Goal: Task Accomplishment & Management: Complete application form

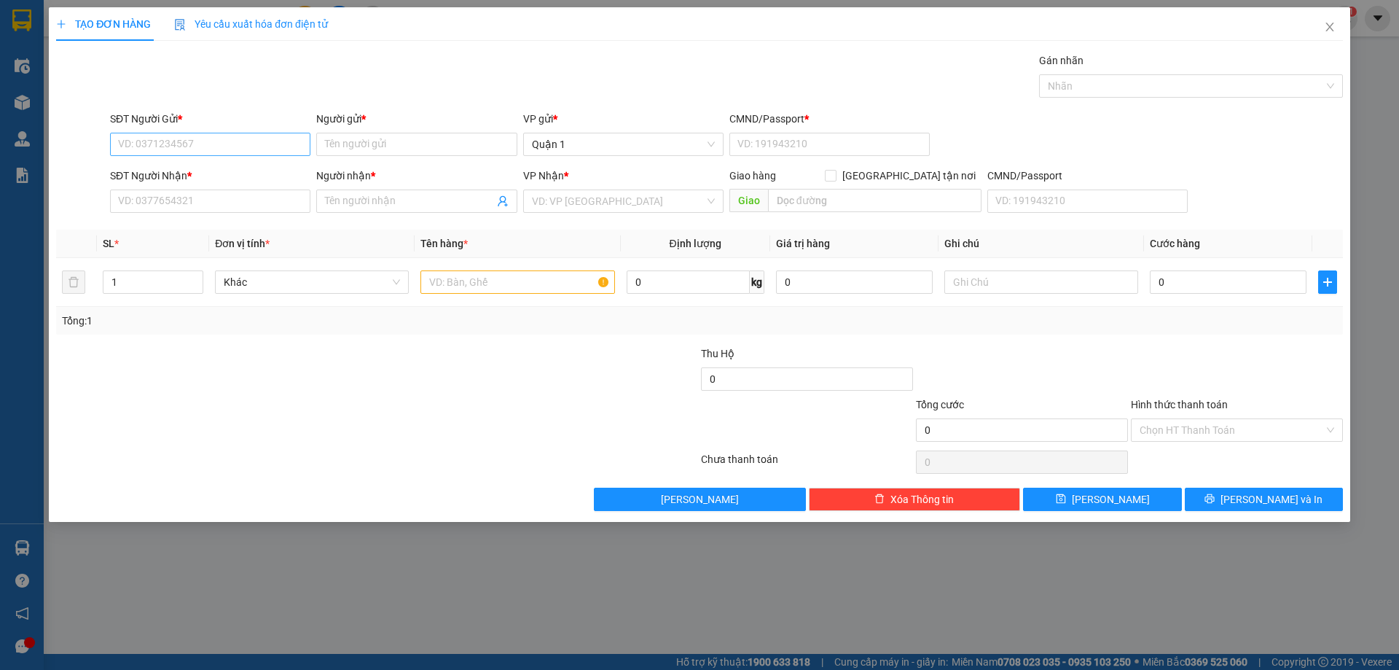
click at [191, 134] on input "SĐT Người Gửi *" at bounding box center [210, 144] width 200 height 23
click at [248, 196] on div "0393603424 - ÂN" at bounding box center [210, 197] width 183 height 16
type input "0393603424"
type input "ÂN"
type input "1"
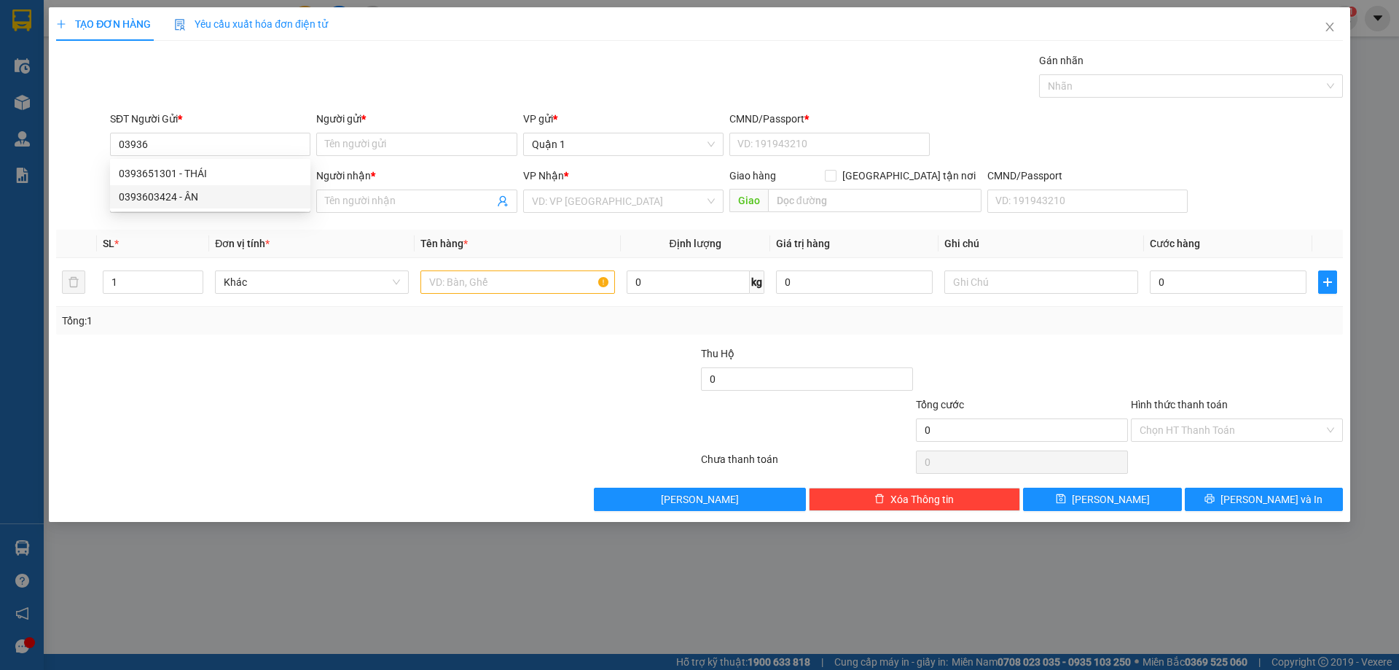
type input "0785289201"
type input "PHI"
type input "0393603424"
click at [188, 273] on span "Increase Value" at bounding box center [195, 277] width 16 height 13
type input "3"
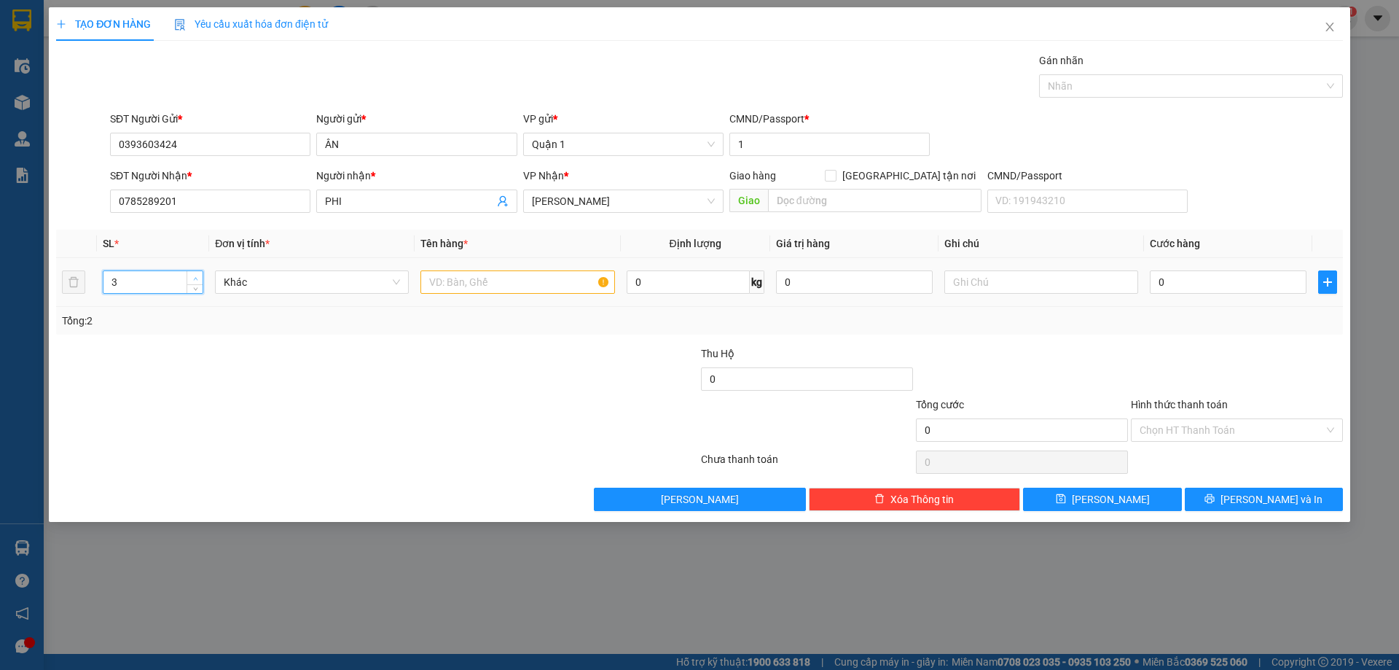
click at [188, 273] on span "Increase Value" at bounding box center [195, 277] width 16 height 13
click at [414, 273] on td "Khác" at bounding box center [312, 282] width 206 height 49
click at [452, 283] on input "text" at bounding box center [517, 281] width 194 height 23
type input "3TX"
click at [1213, 284] on input "0" at bounding box center [1228, 281] width 157 height 23
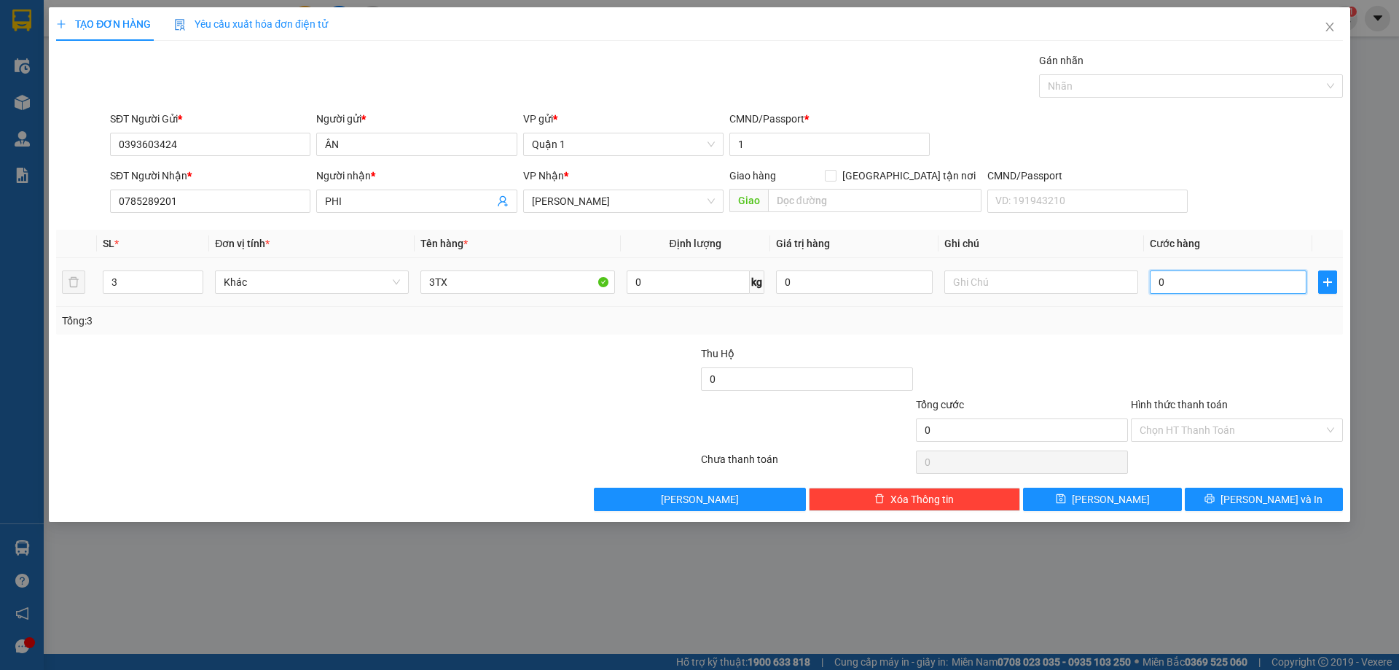
type input "1"
type input "16"
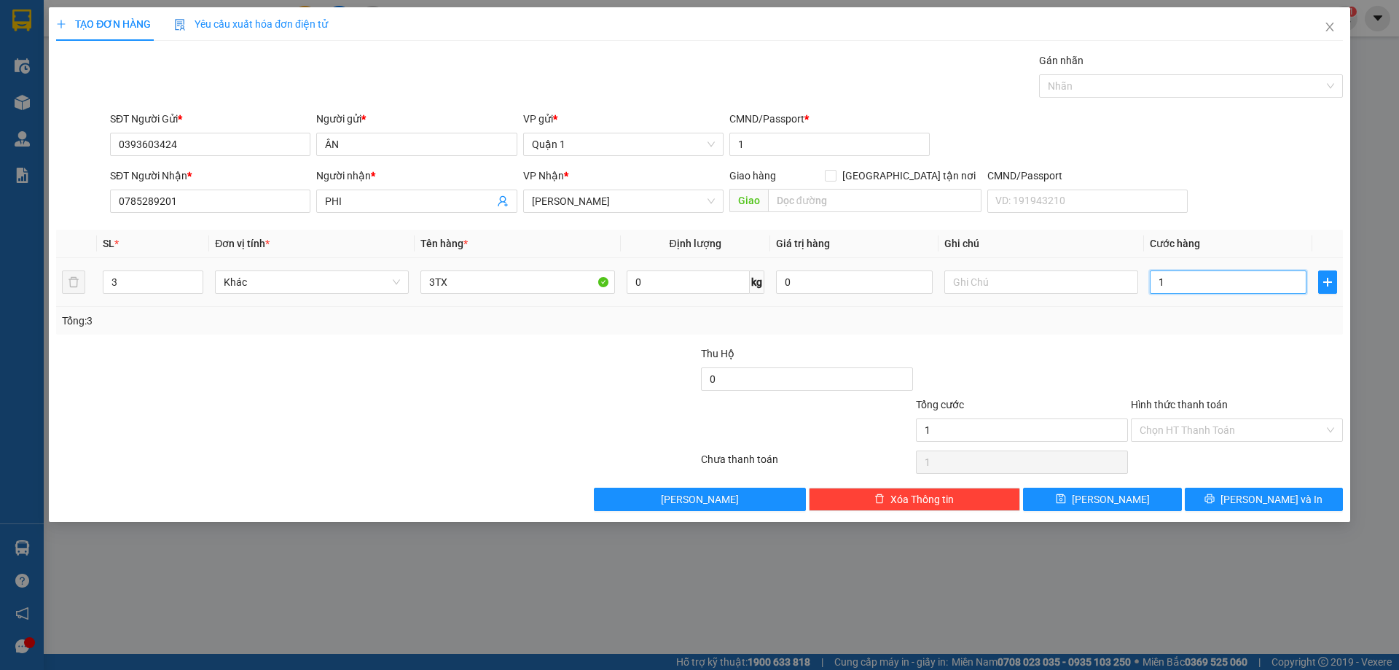
type input "16"
type input "160"
type input "160.000"
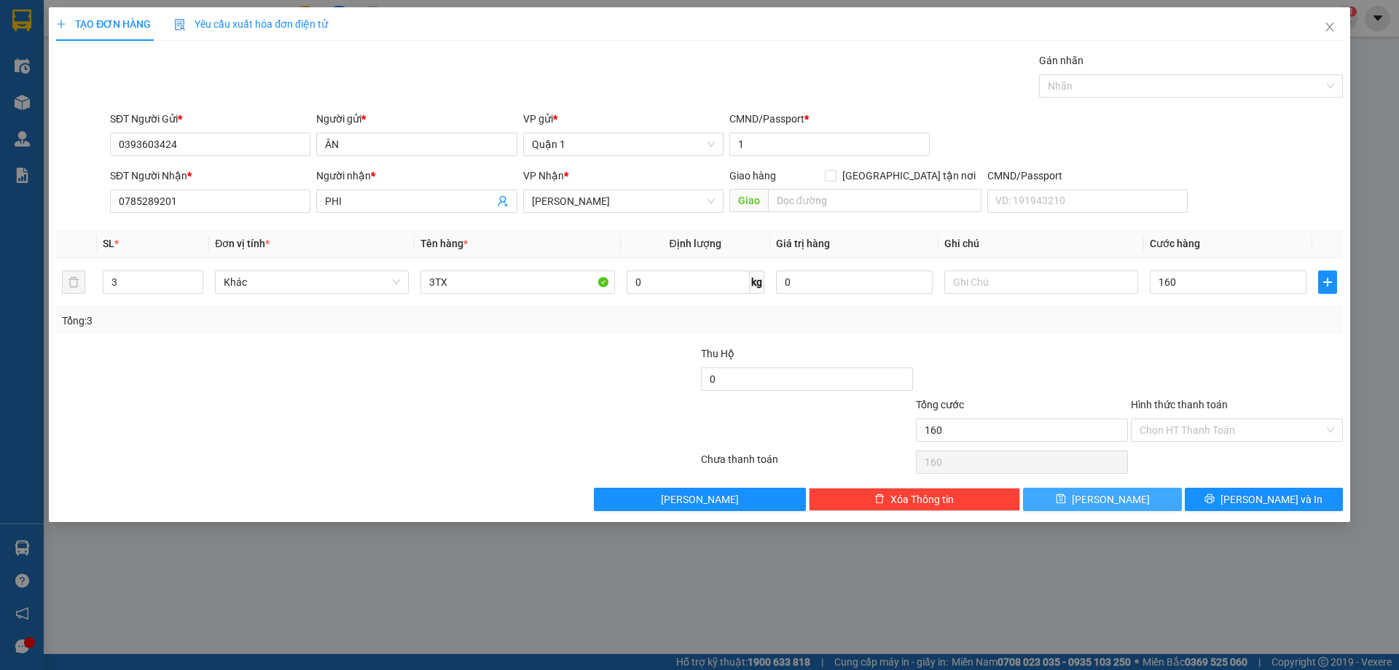
type input "160.000"
click at [1111, 496] on span "[PERSON_NAME]" at bounding box center [1111, 499] width 78 height 16
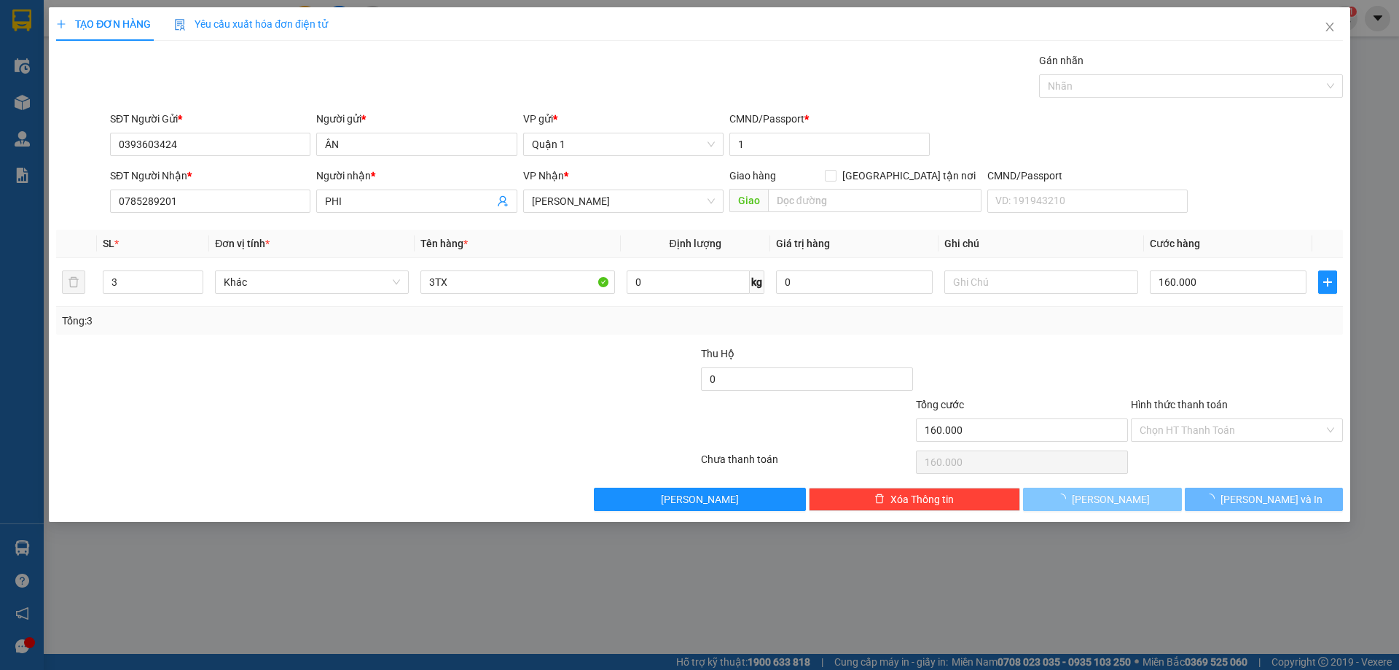
type input "1"
type input "0"
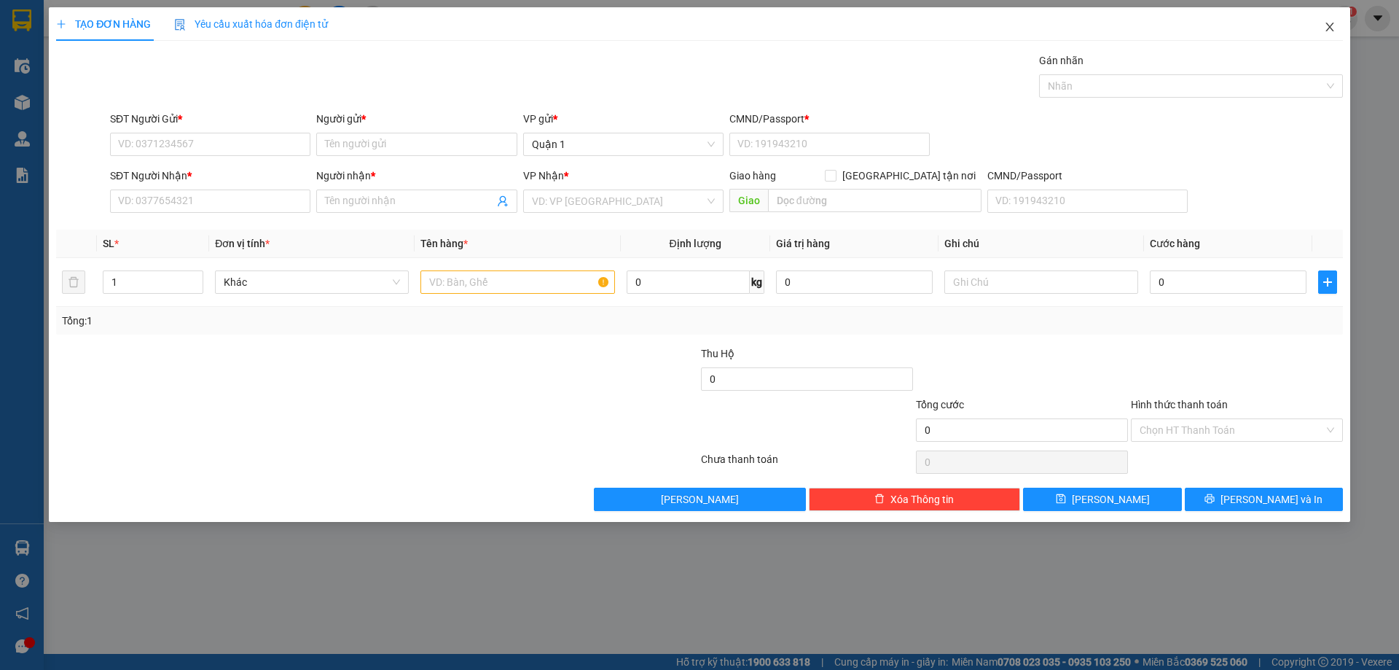
drag, startPoint x: 1334, startPoint y: 23, endPoint x: 1337, endPoint y: 32, distance: 9.5
click at [1334, 24] on icon "close" at bounding box center [1330, 27] width 12 height 12
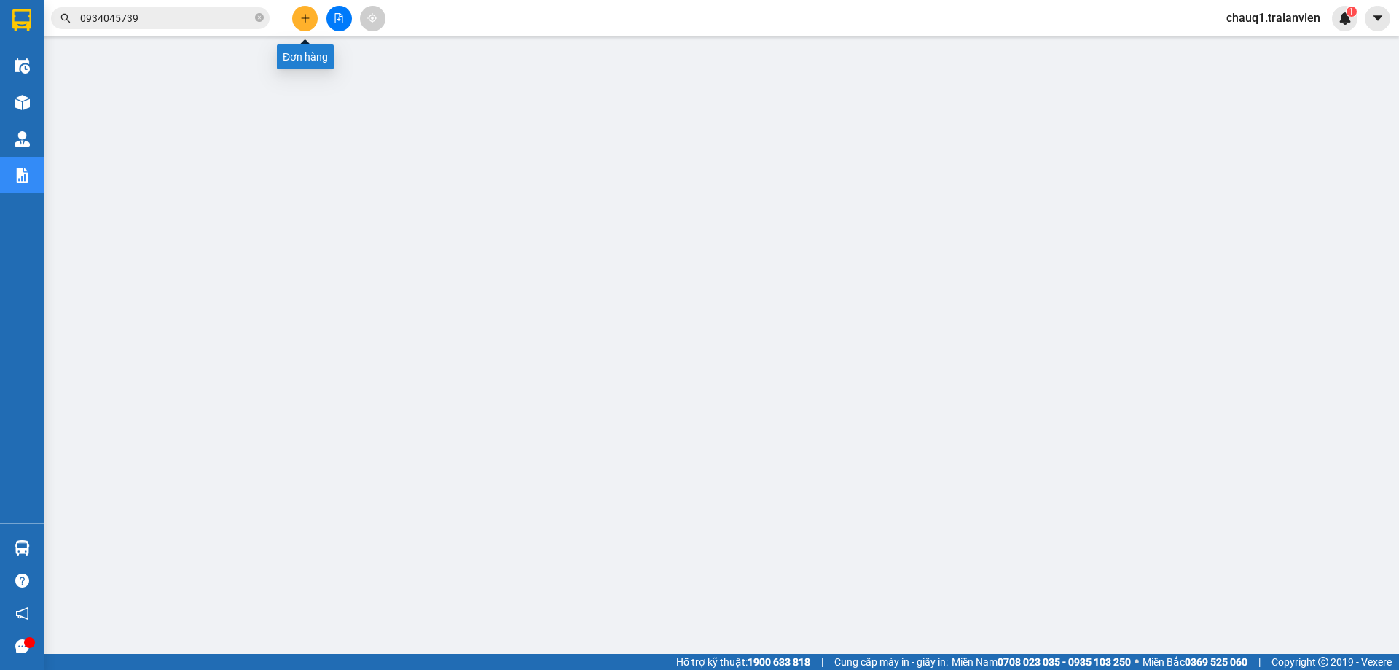
click at [308, 16] on icon "plus" at bounding box center [305, 18] width 10 height 10
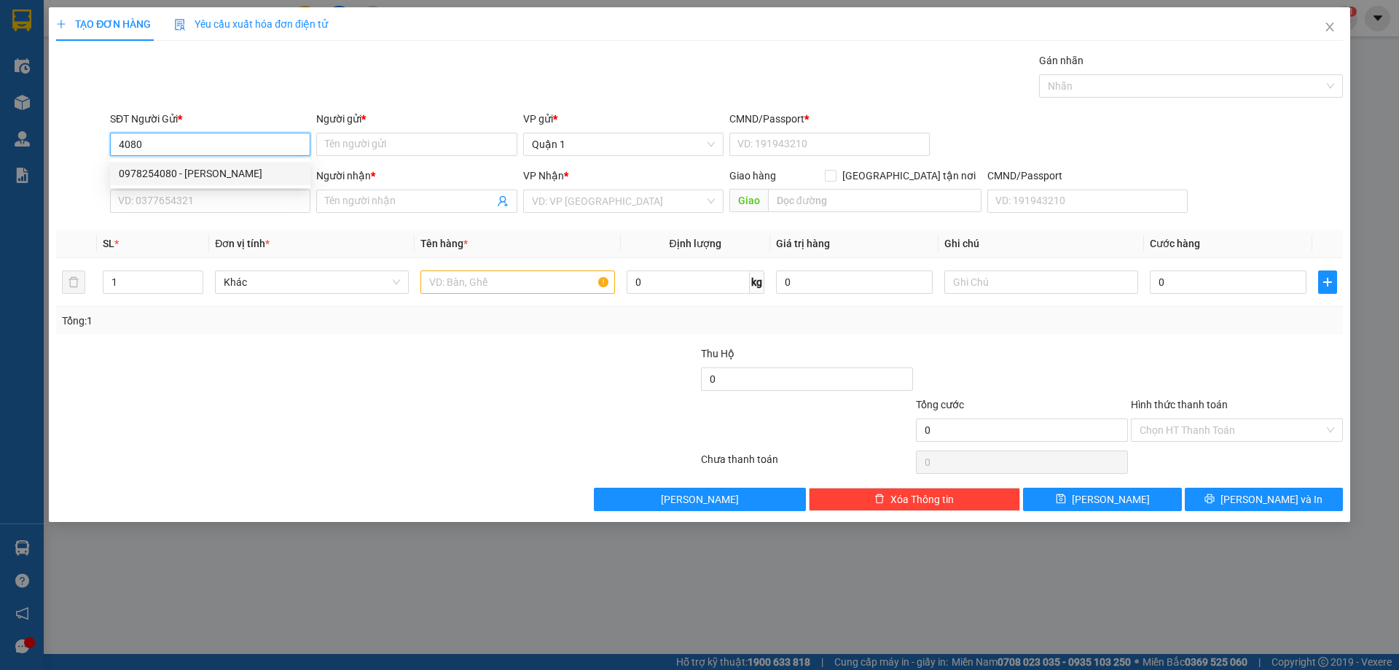
click at [219, 175] on div "0978254080 - [PERSON_NAME]" at bounding box center [210, 173] width 183 height 16
type input "0978254080"
type input "[PERSON_NAME]"
type input "1"
type input "0907000611"
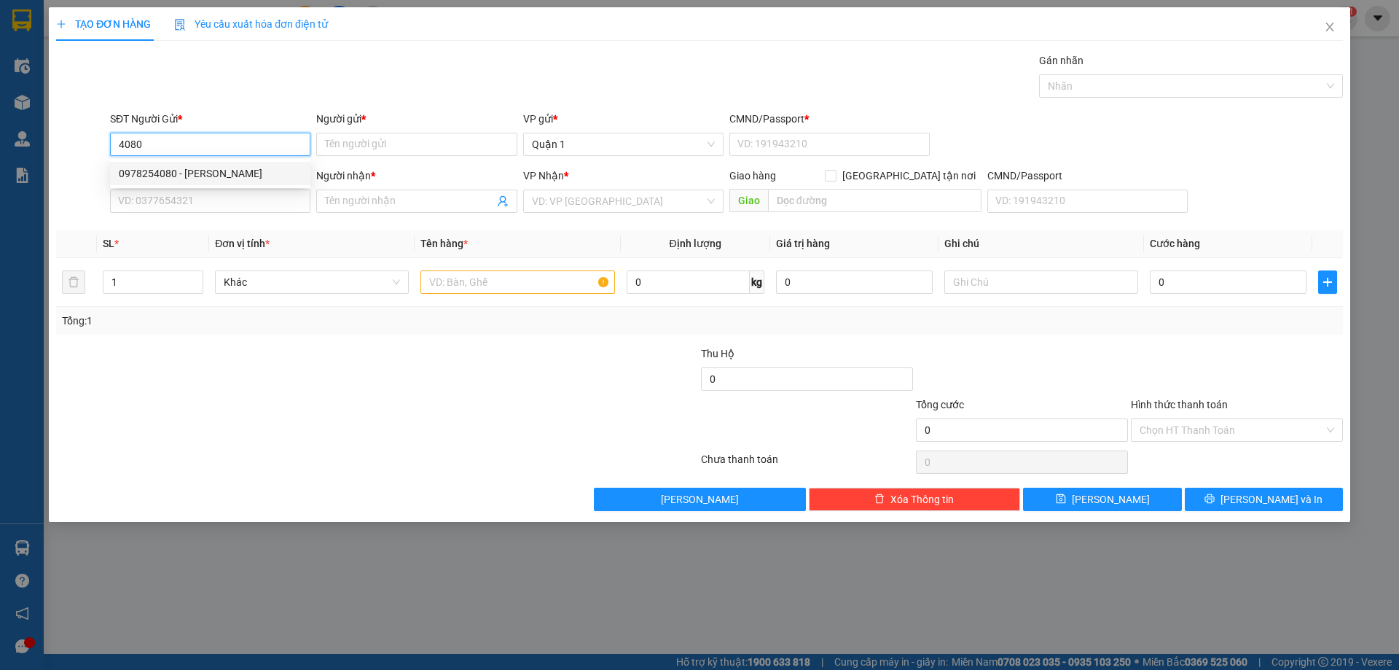
type input "[PERSON_NAME]"
type input "0978254080"
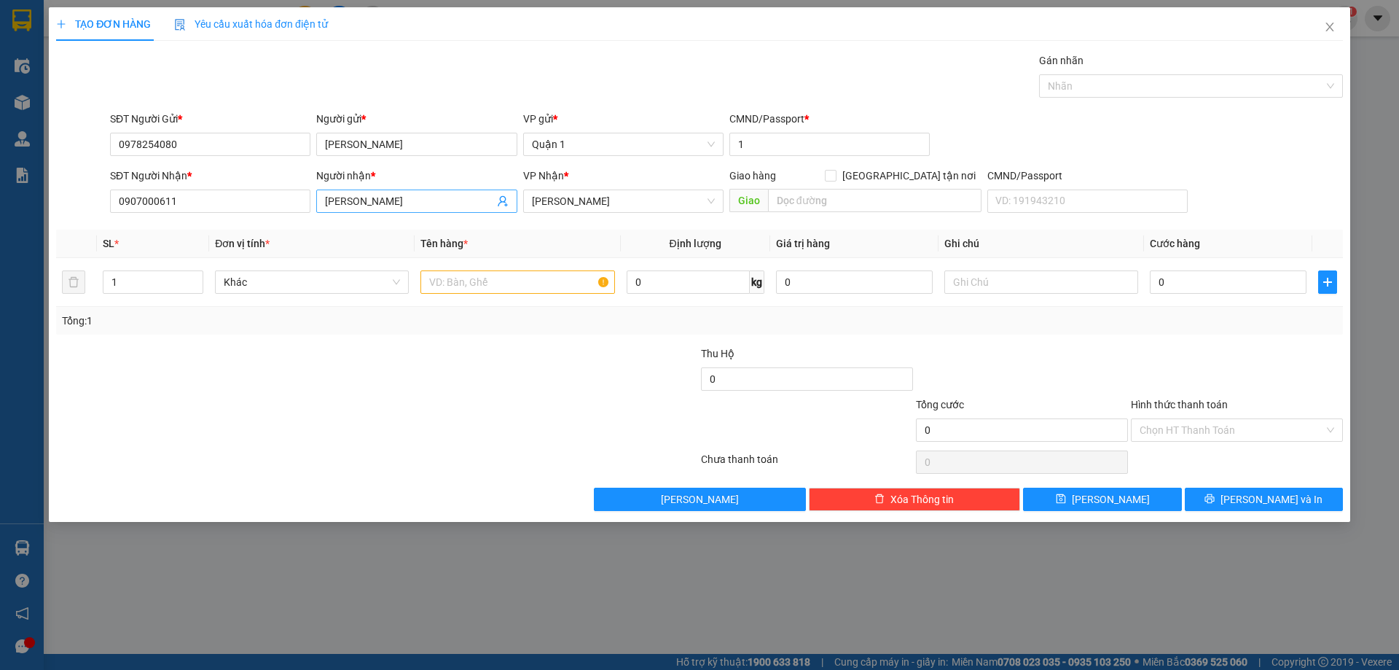
click at [387, 200] on input "[PERSON_NAME]" at bounding box center [409, 201] width 168 height 16
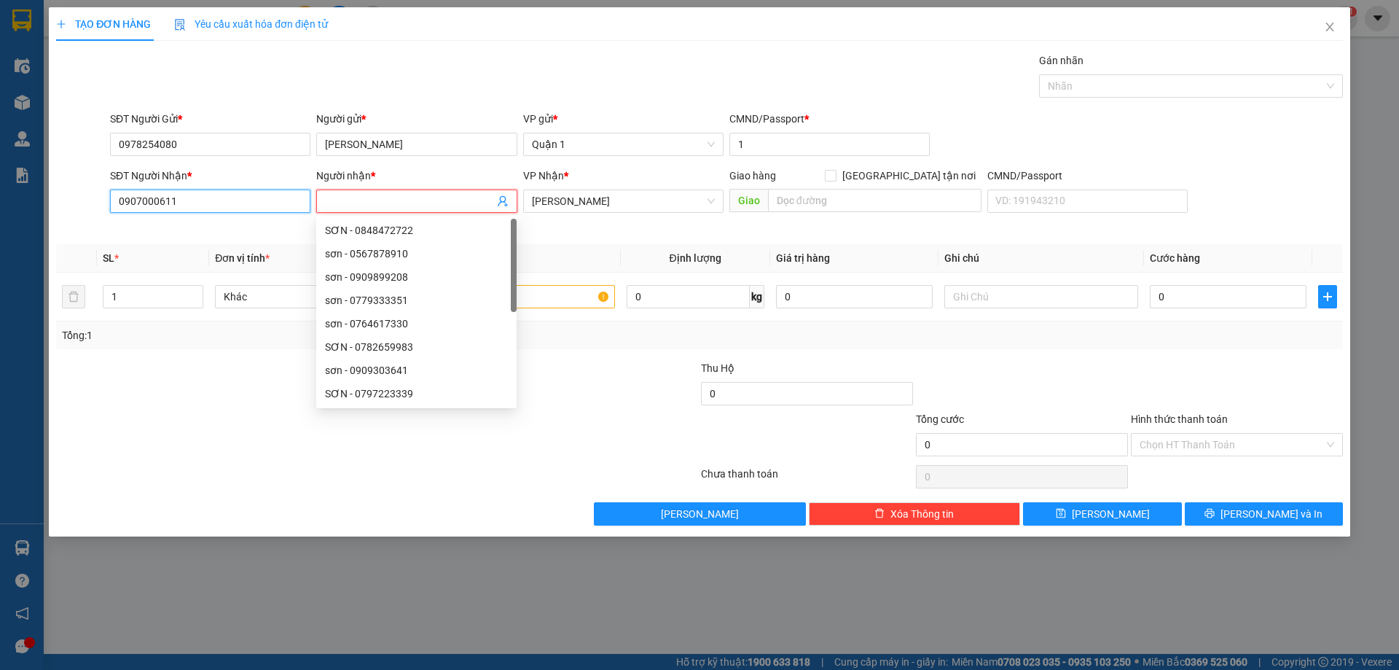
click at [263, 199] on input "0907000611" at bounding box center [210, 200] width 200 height 23
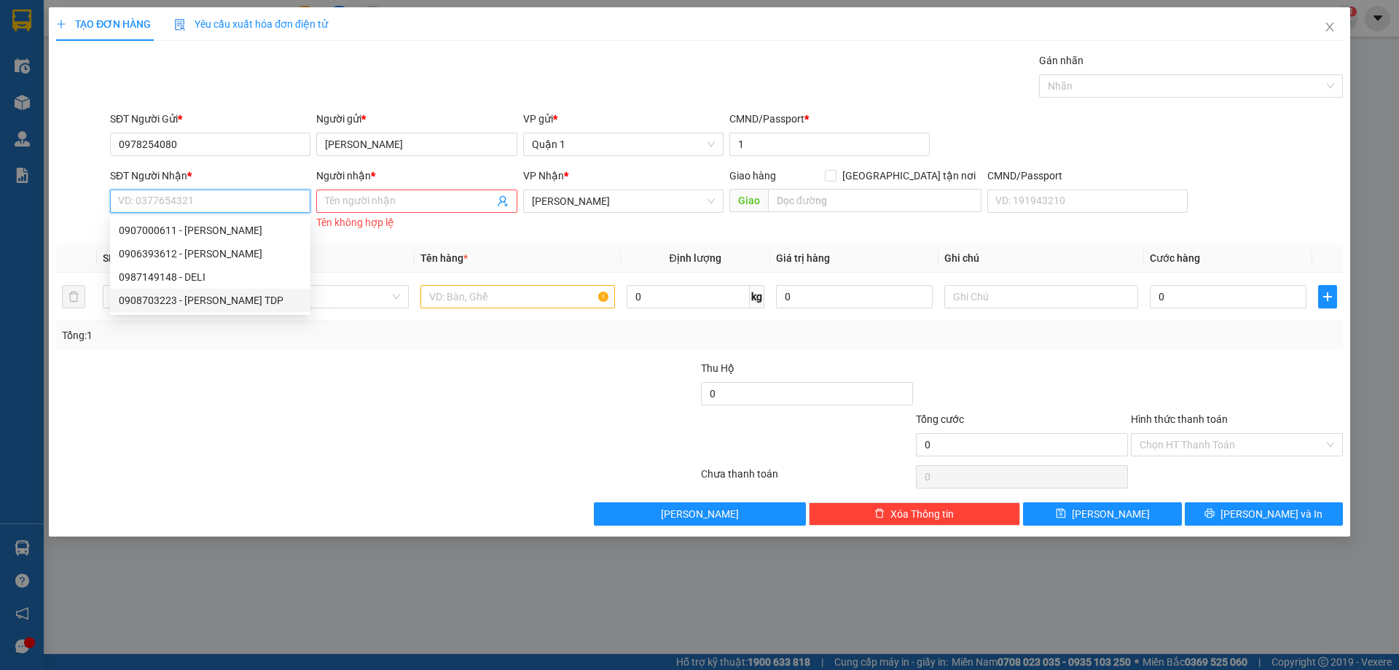
click at [219, 297] on div "0908703223 - [PERSON_NAME] TDP" at bounding box center [210, 300] width 183 height 16
type input "0908703223"
type input "[PERSON_NAME] TDP"
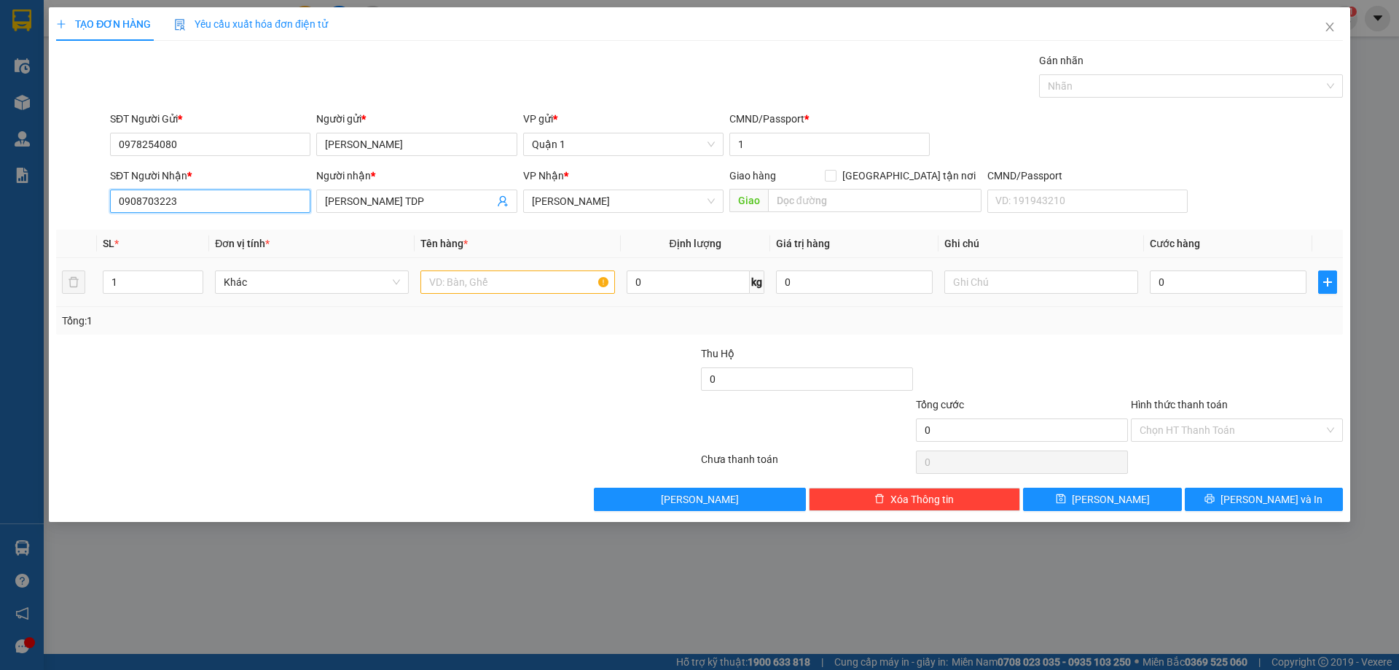
type input "0908703223"
click at [485, 286] on input "text" at bounding box center [517, 281] width 194 height 23
type input "2"
click at [193, 278] on icon "up" at bounding box center [195, 278] width 5 height 5
click at [464, 282] on input "text" at bounding box center [517, 281] width 194 height 23
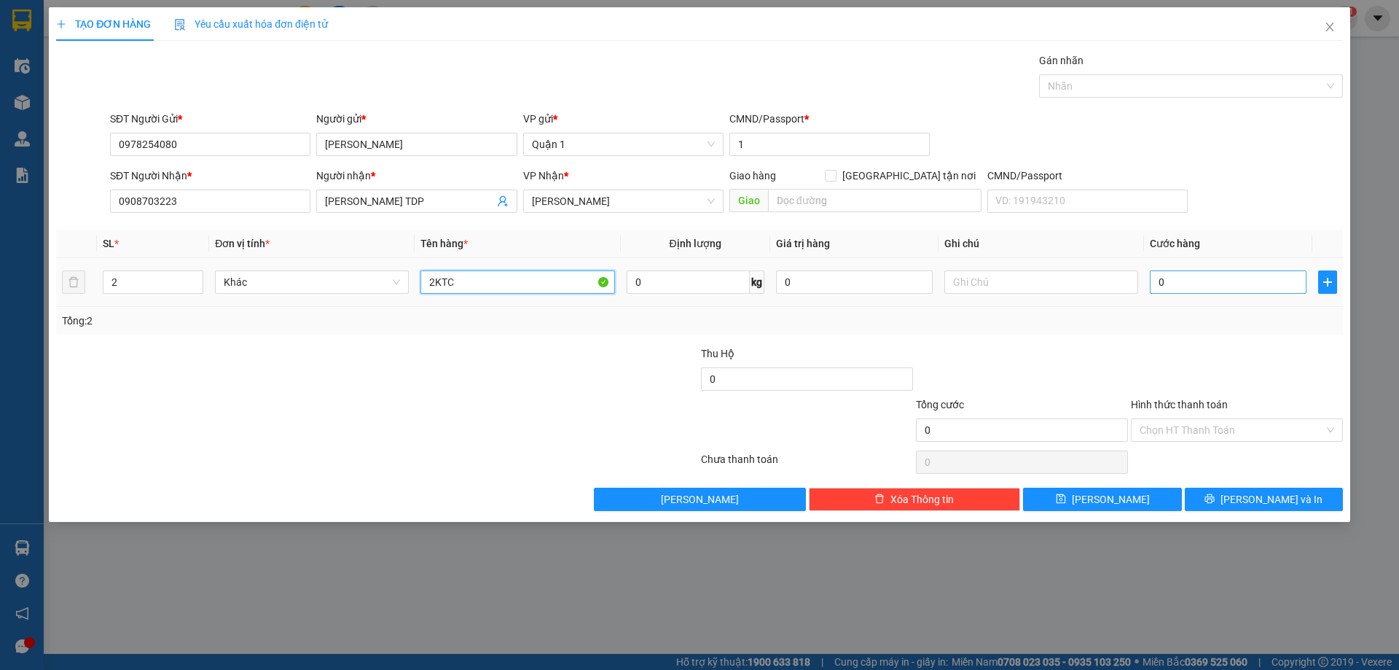
type input "2KTC"
click at [1202, 290] on input "0" at bounding box center [1228, 281] width 157 height 23
type input "9"
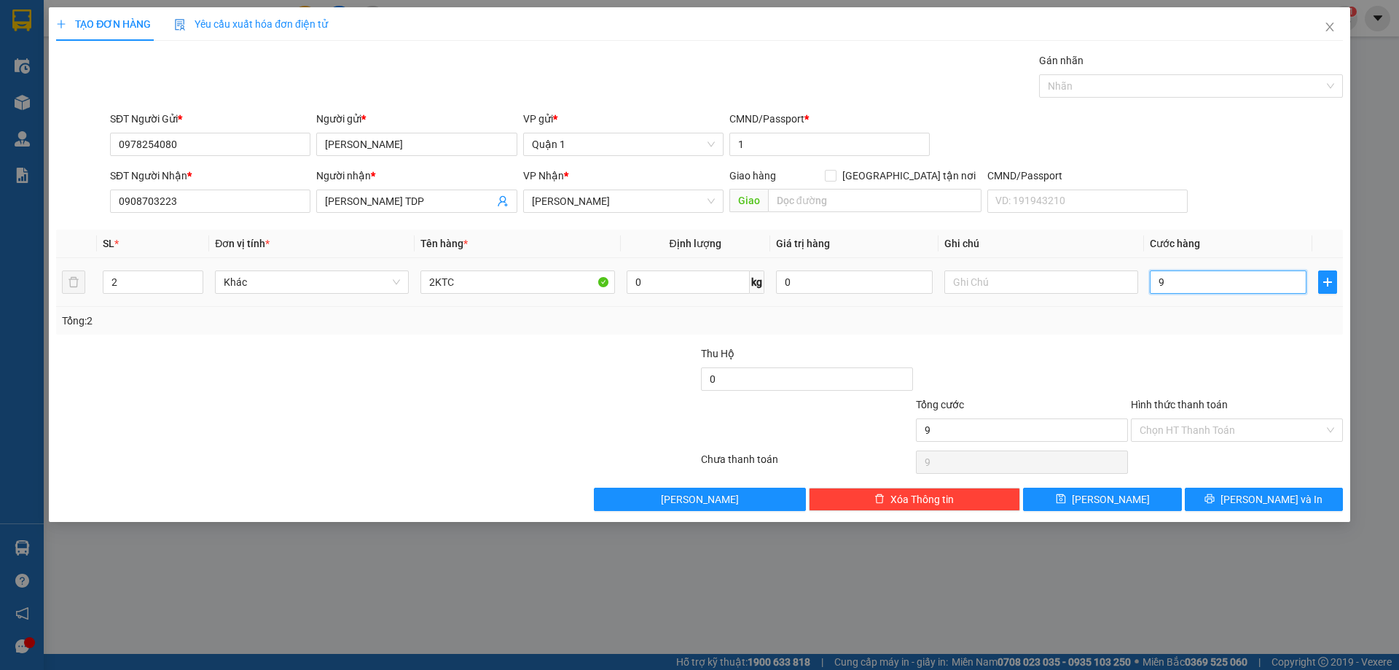
type input "90"
type input "90.000"
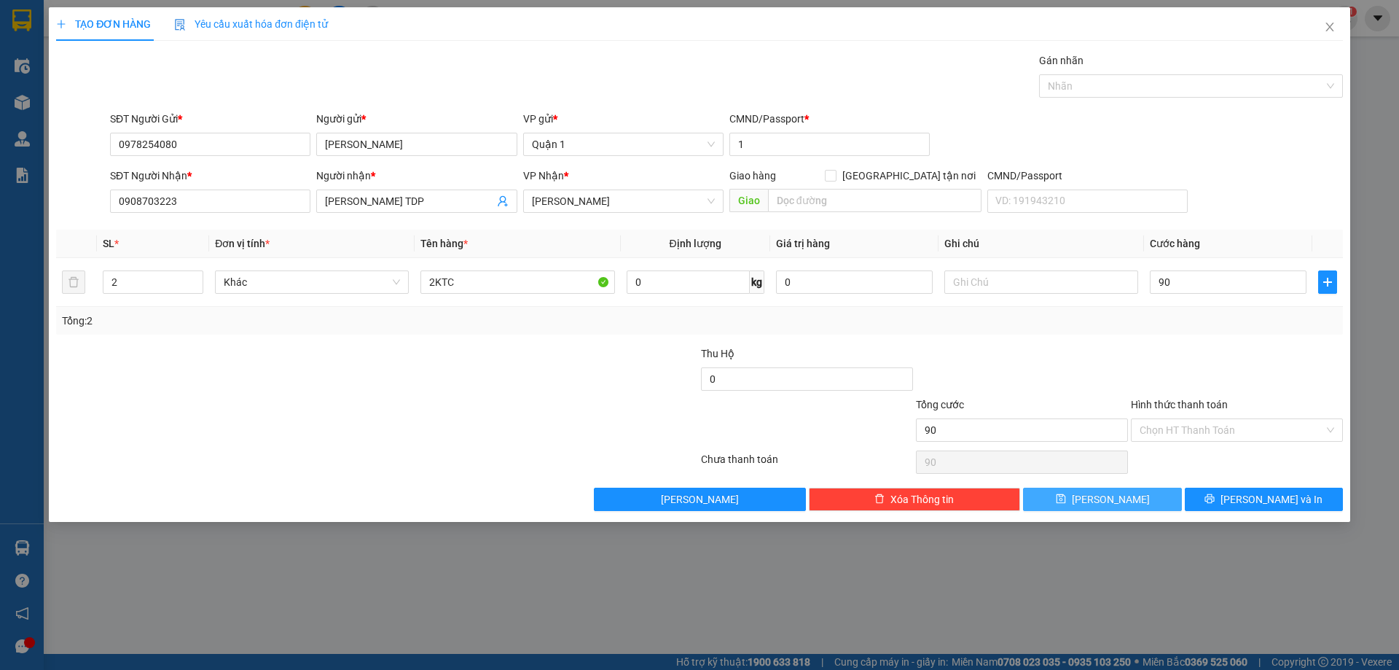
type input "90.000"
click at [1125, 500] on button "[PERSON_NAME]" at bounding box center [1102, 499] width 158 height 23
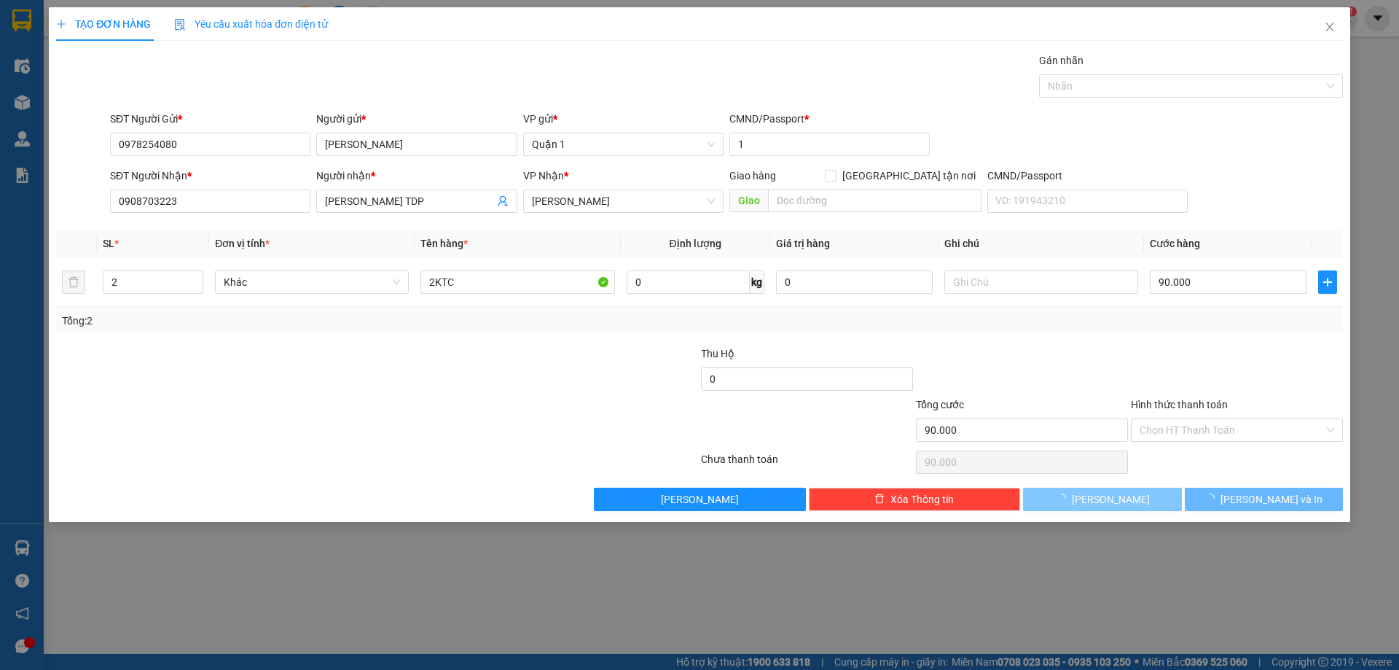
type input "1"
type input "0"
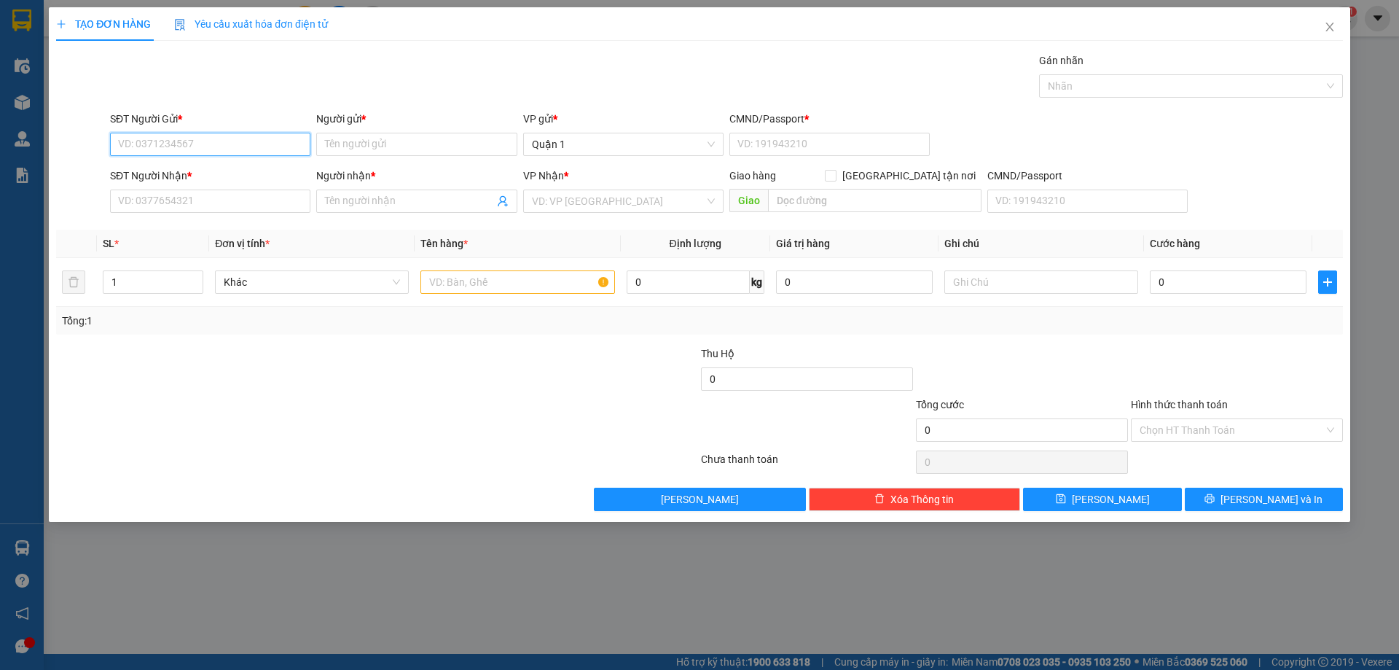
click at [254, 136] on input "SĐT Người Gửi *" at bounding box center [210, 144] width 200 height 23
click at [267, 173] on div "0917978009 - HÁN" at bounding box center [210, 173] width 183 height 16
type input "0917978009"
type input "HÁN"
type input "079094020674"
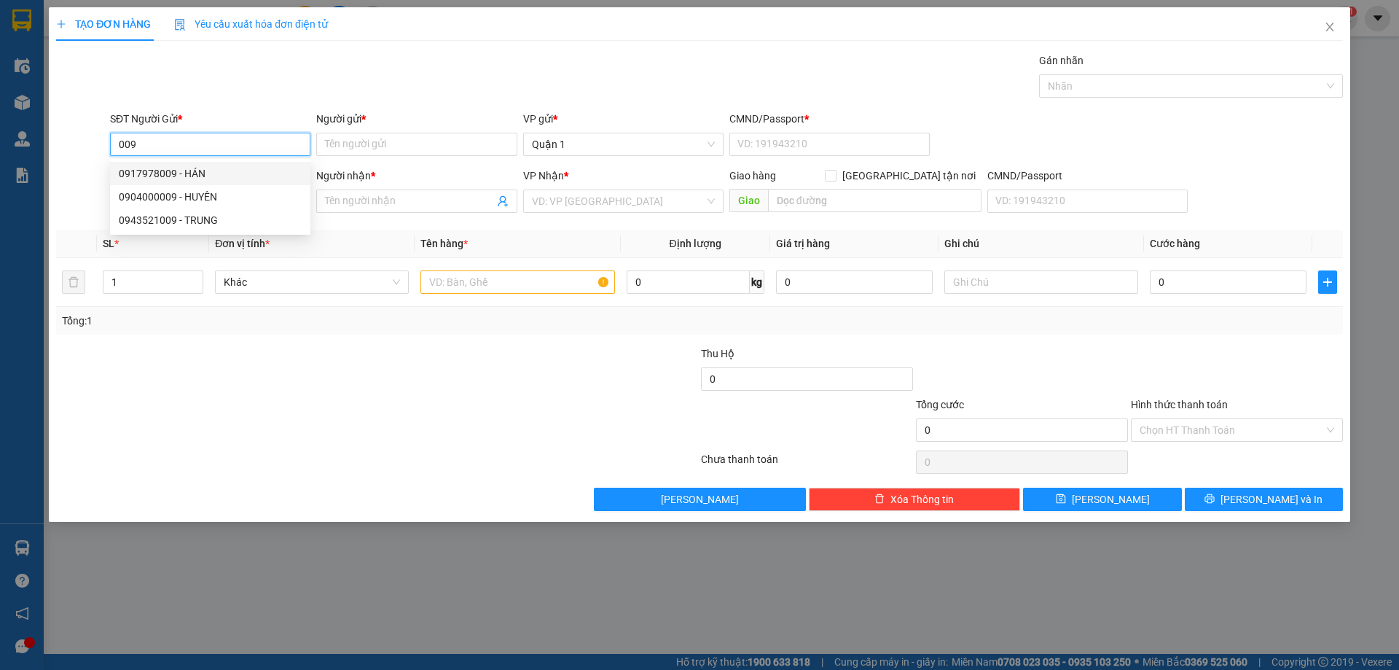
type input "0905993559"
type input "TIỆP"
type input "0917978009"
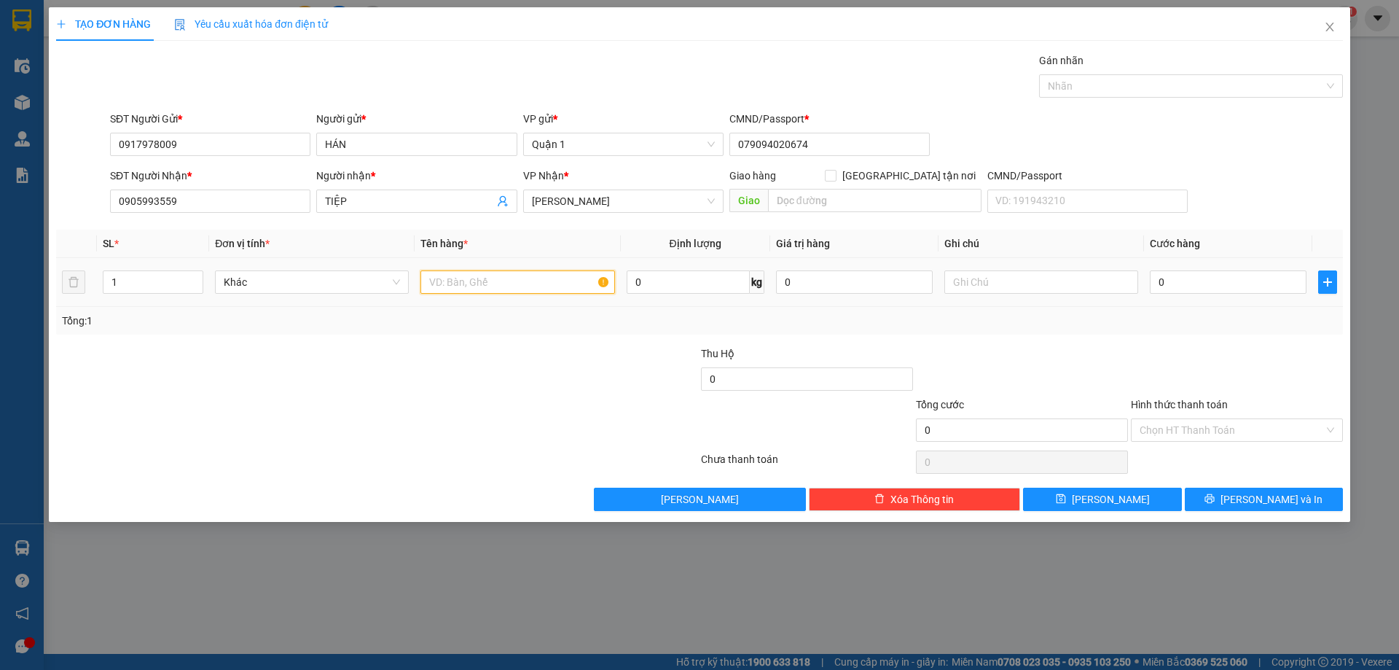
click at [490, 285] on input "text" at bounding box center [517, 281] width 194 height 23
type input "1H VÀNG"
click at [1199, 274] on input "0" at bounding box center [1228, 281] width 157 height 23
type input "3"
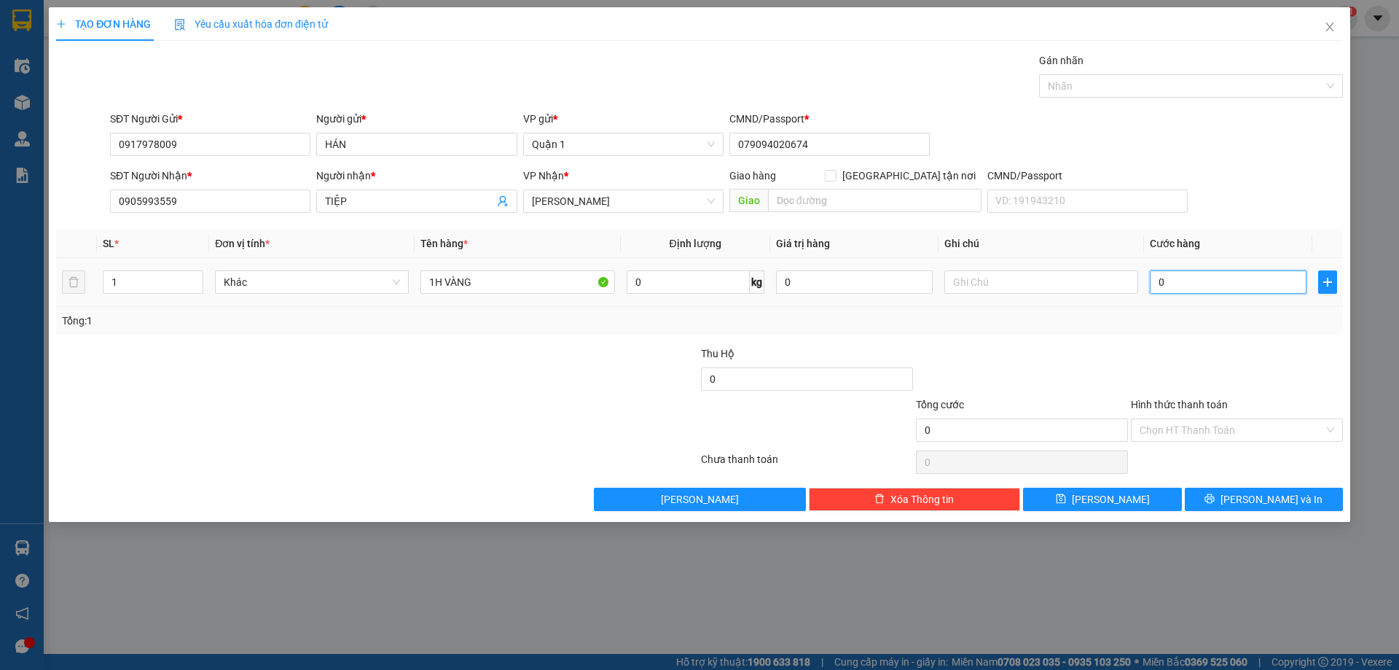
type input "3"
type input "30"
type input "300"
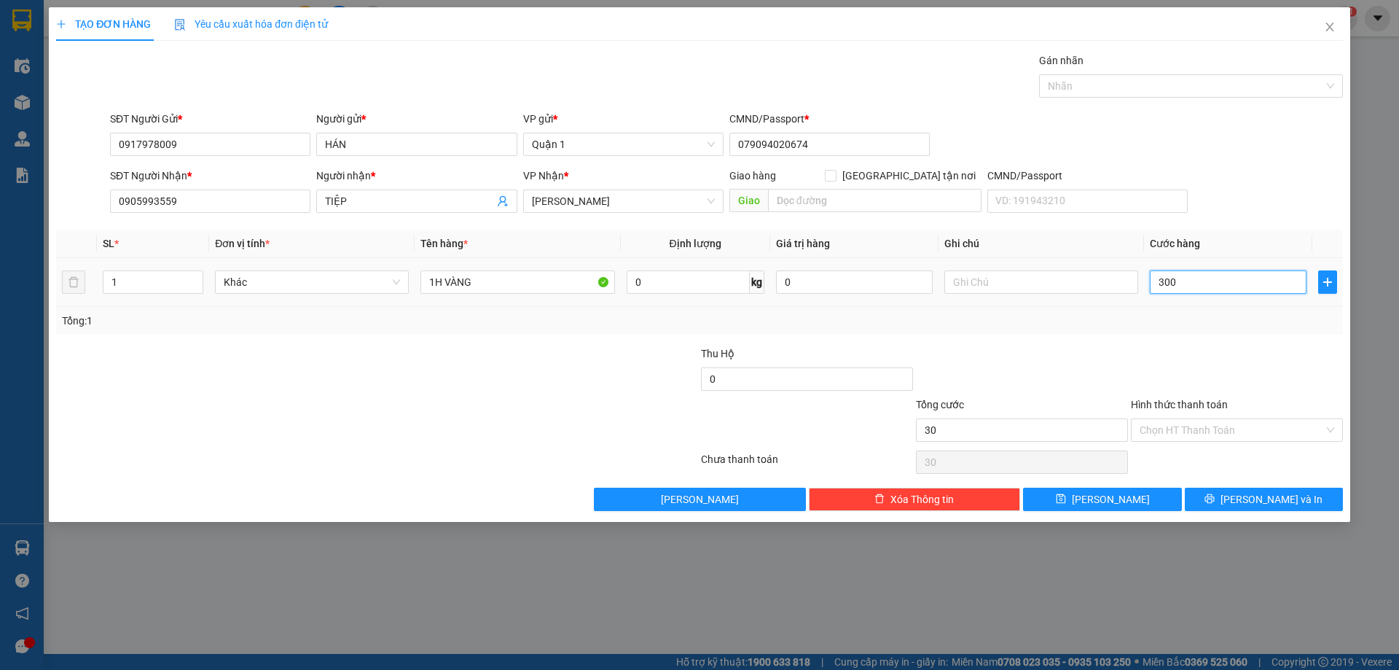
type input "300"
type input "30"
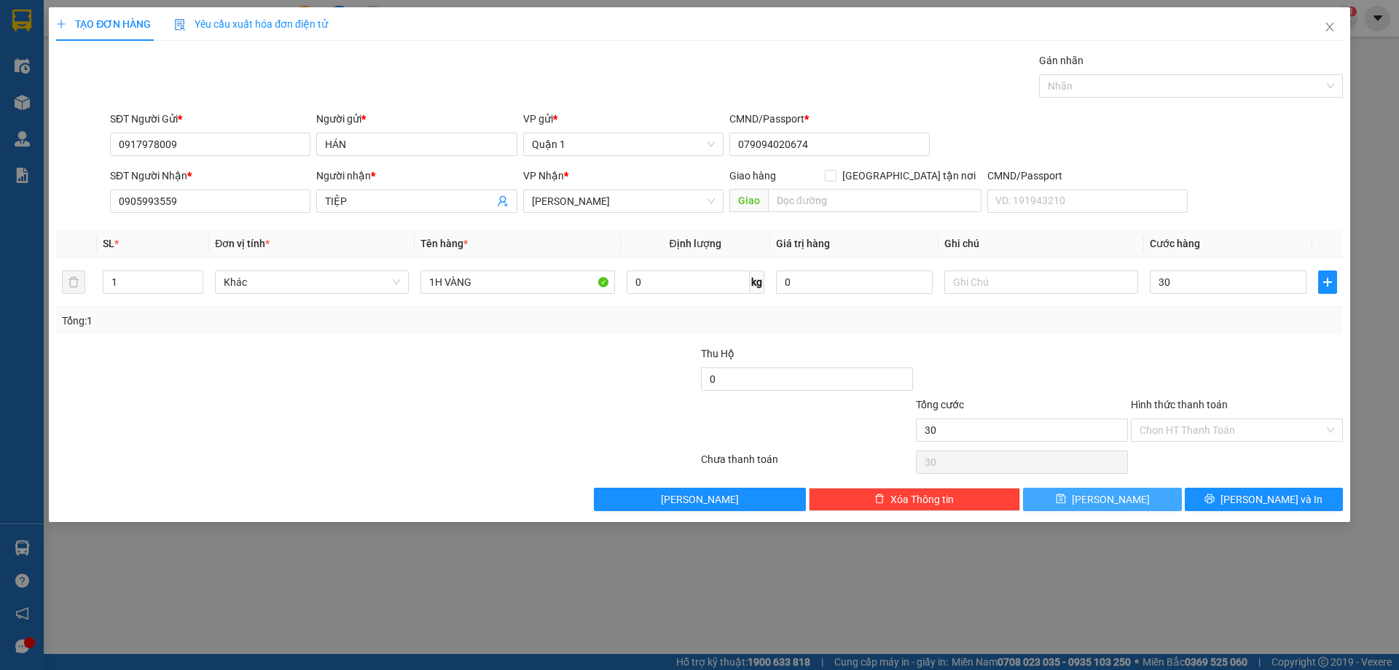
type input "30.000"
click at [1122, 497] on button "[PERSON_NAME]" at bounding box center [1102, 499] width 158 height 23
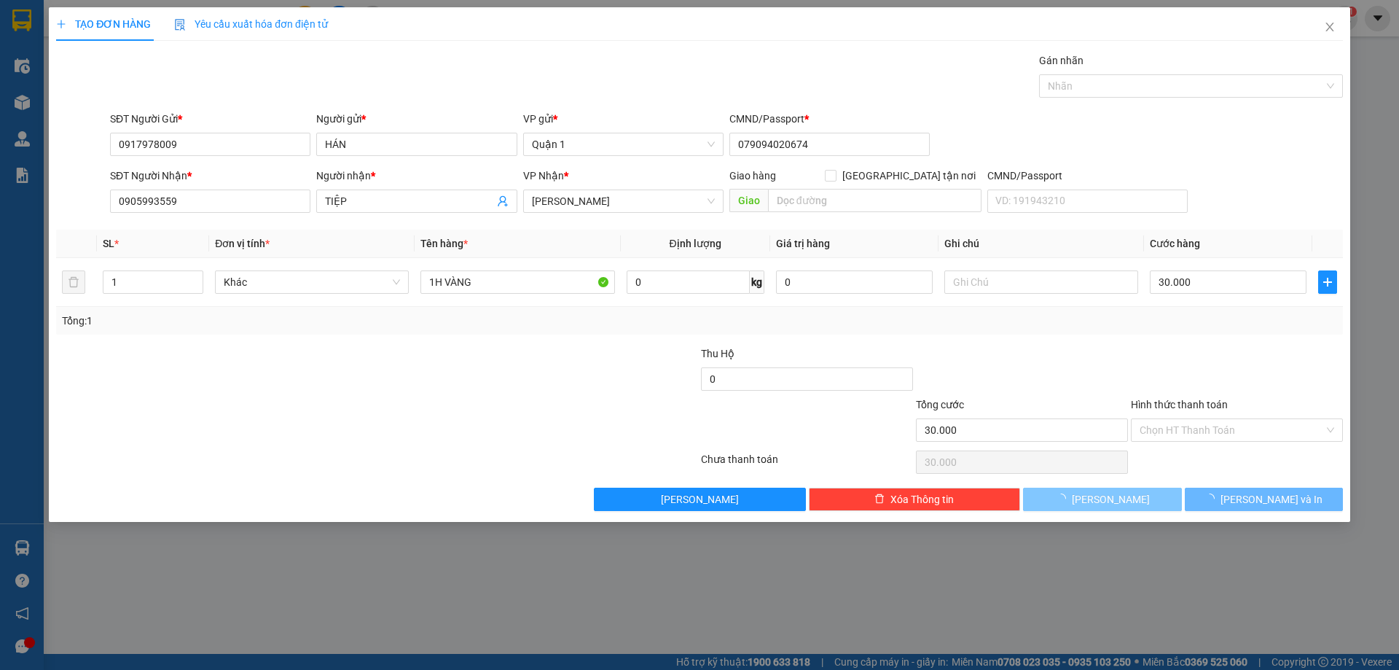
type input "0"
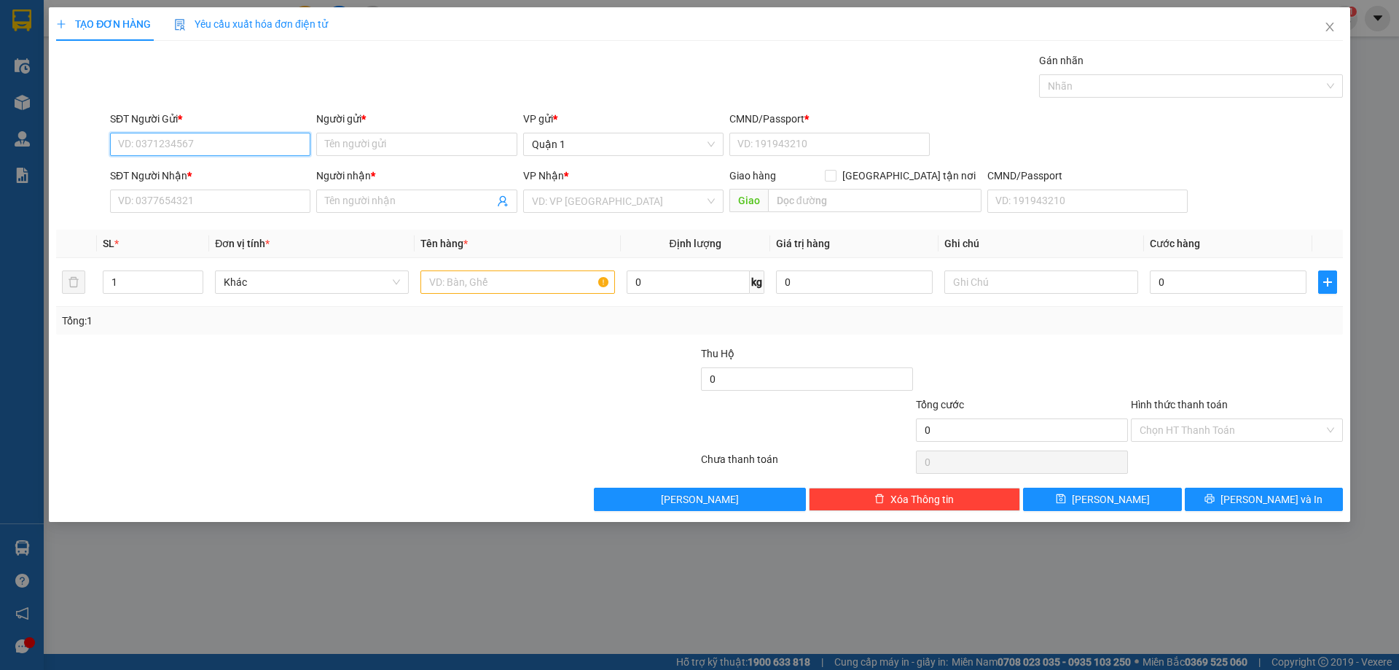
click at [243, 150] on input "SĐT Người Gửi *" at bounding box center [210, 144] width 200 height 23
type input "0898220719"
click at [454, 140] on input "Người gửi *" at bounding box center [416, 144] width 200 height 23
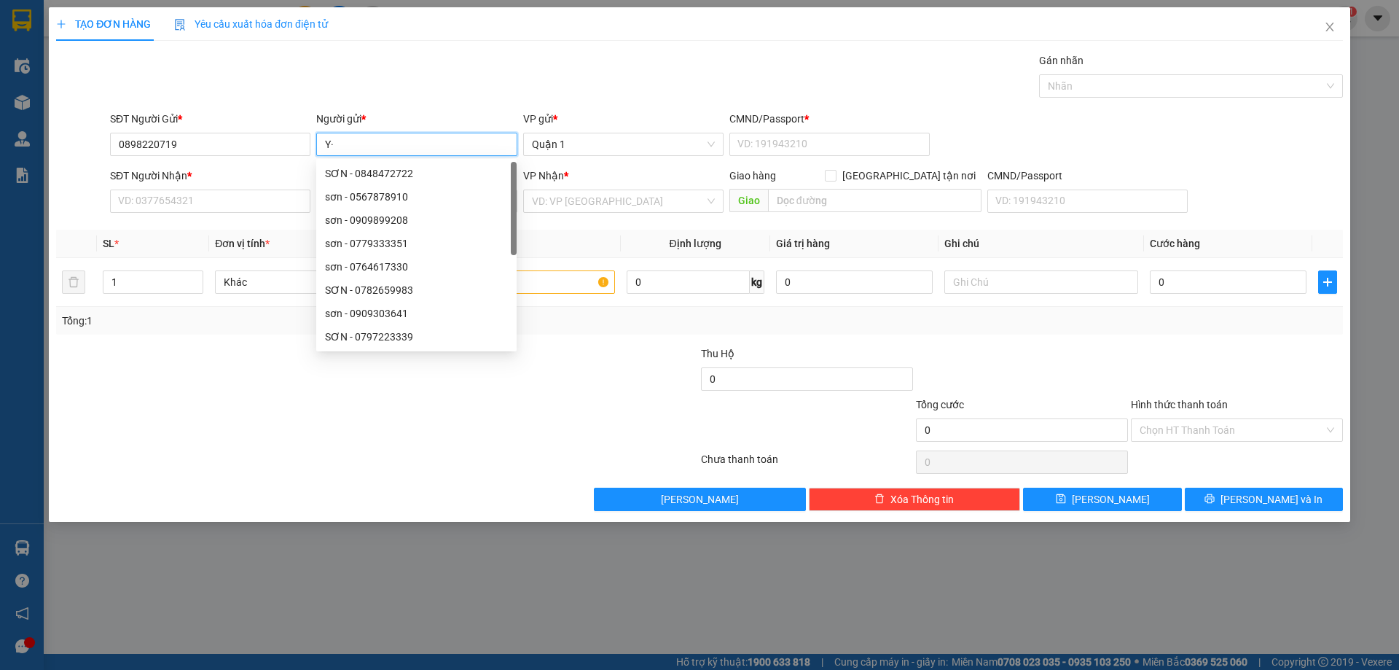
type input "Y"
type input "Ý"
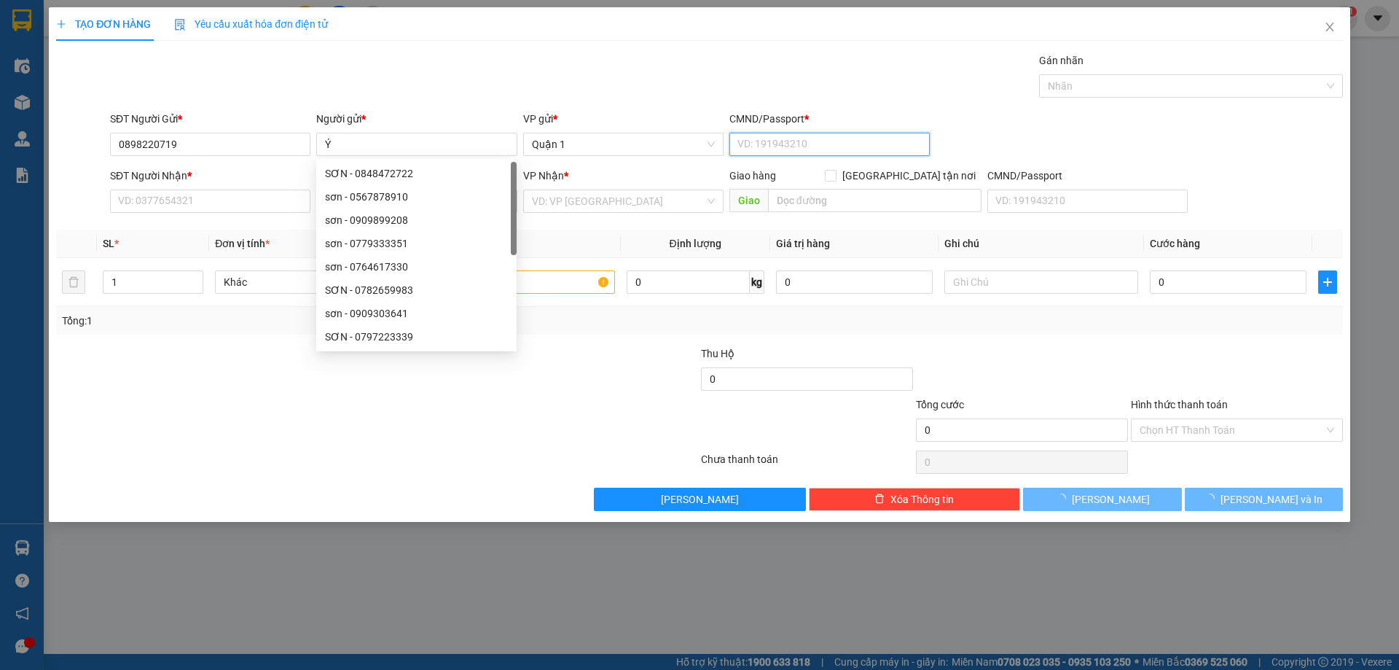
click at [837, 140] on input "CMND/Passport *" at bounding box center [829, 144] width 200 height 23
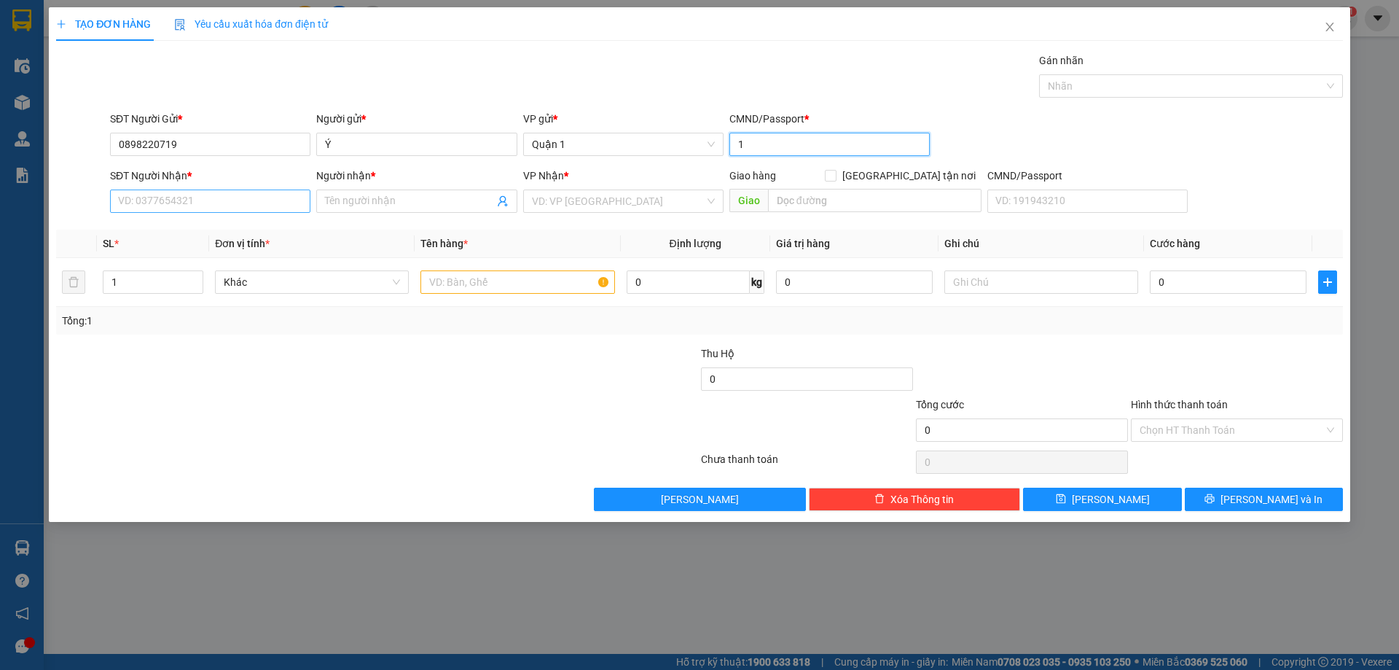
type input "1"
click at [225, 208] on input "SĐT Người Nhận *" at bounding box center [210, 200] width 200 height 23
click at [418, 203] on input "Người nhận *" at bounding box center [409, 201] width 168 height 16
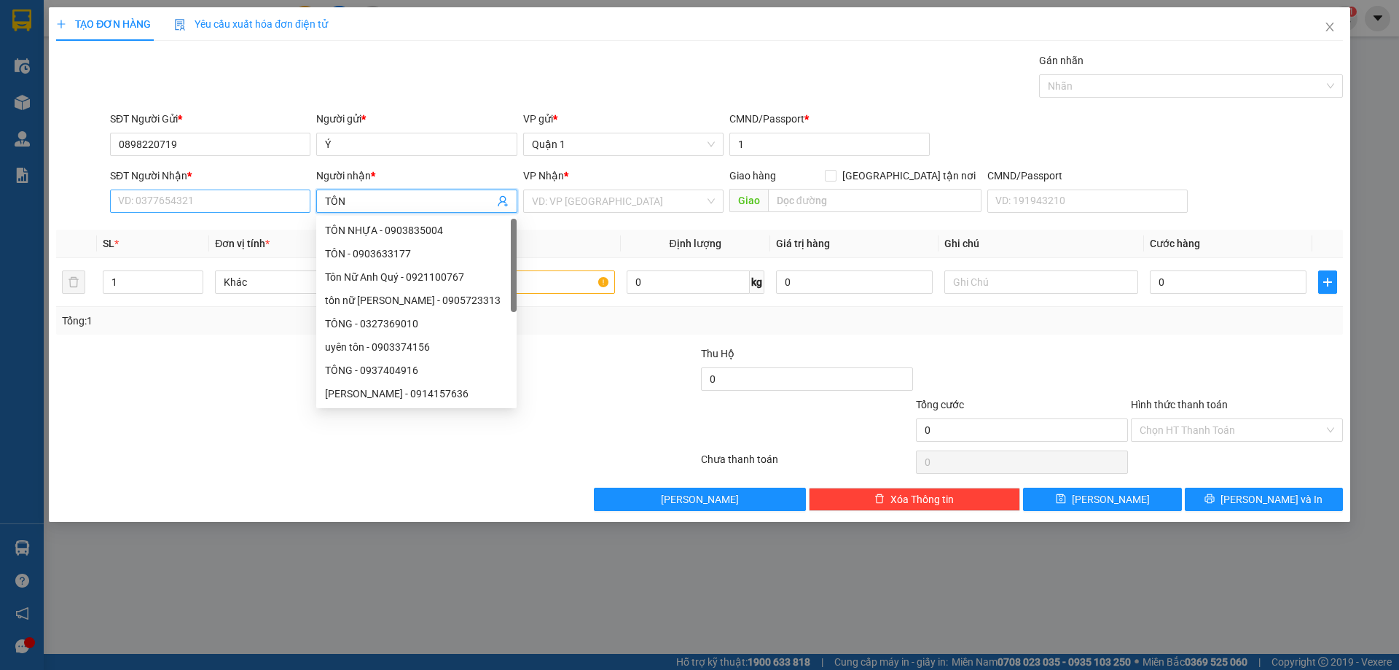
type input "TÔN"
click at [181, 203] on input "SĐT Người Nhận *" at bounding box center [210, 200] width 200 height 23
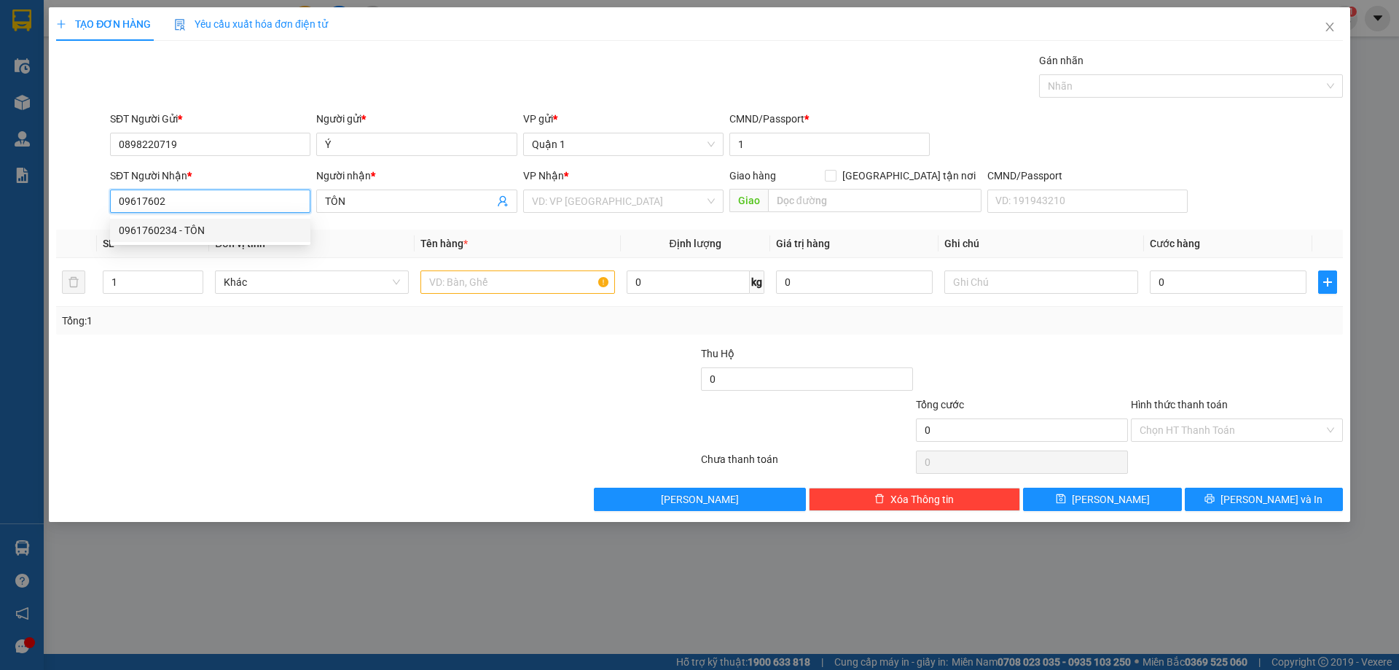
click at [214, 233] on div "0961760234 - TÔN" at bounding box center [210, 230] width 183 height 16
type input "0961760234"
click at [504, 281] on input "text" at bounding box center [517, 281] width 194 height 23
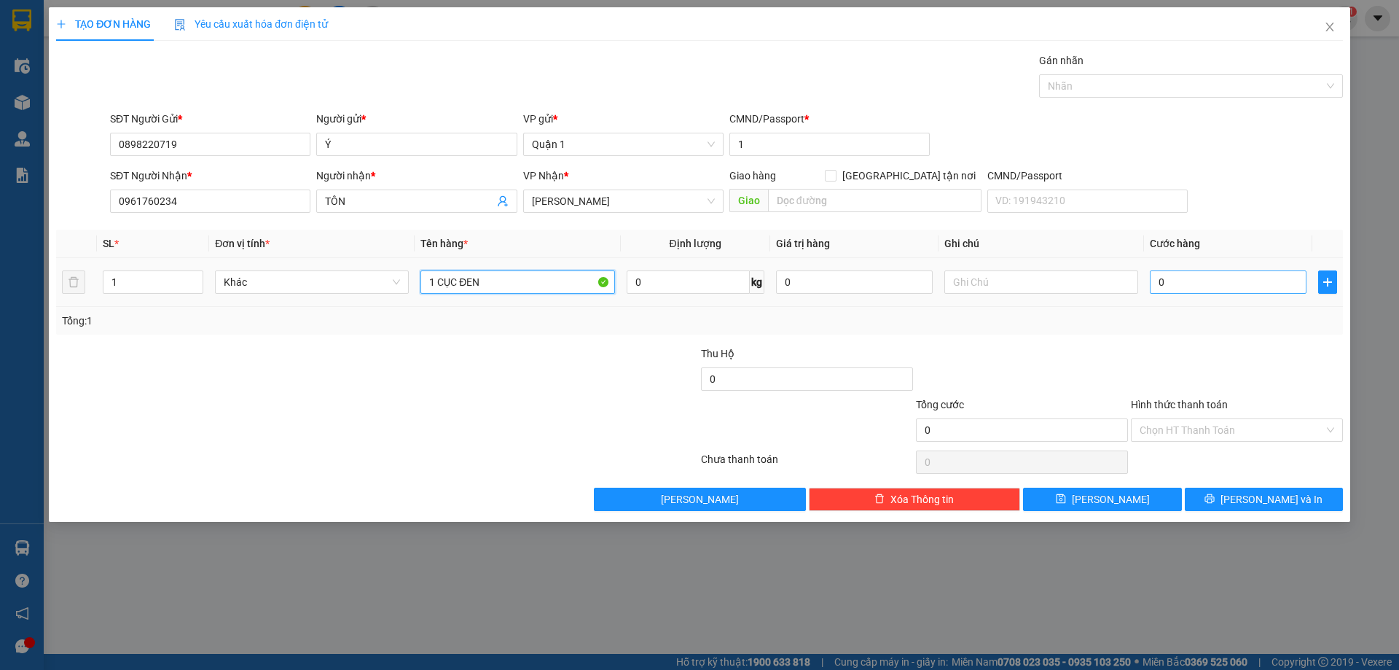
type input "1 CỤC ĐEN"
click at [1215, 283] on input "0" at bounding box center [1228, 281] width 157 height 23
type input "3"
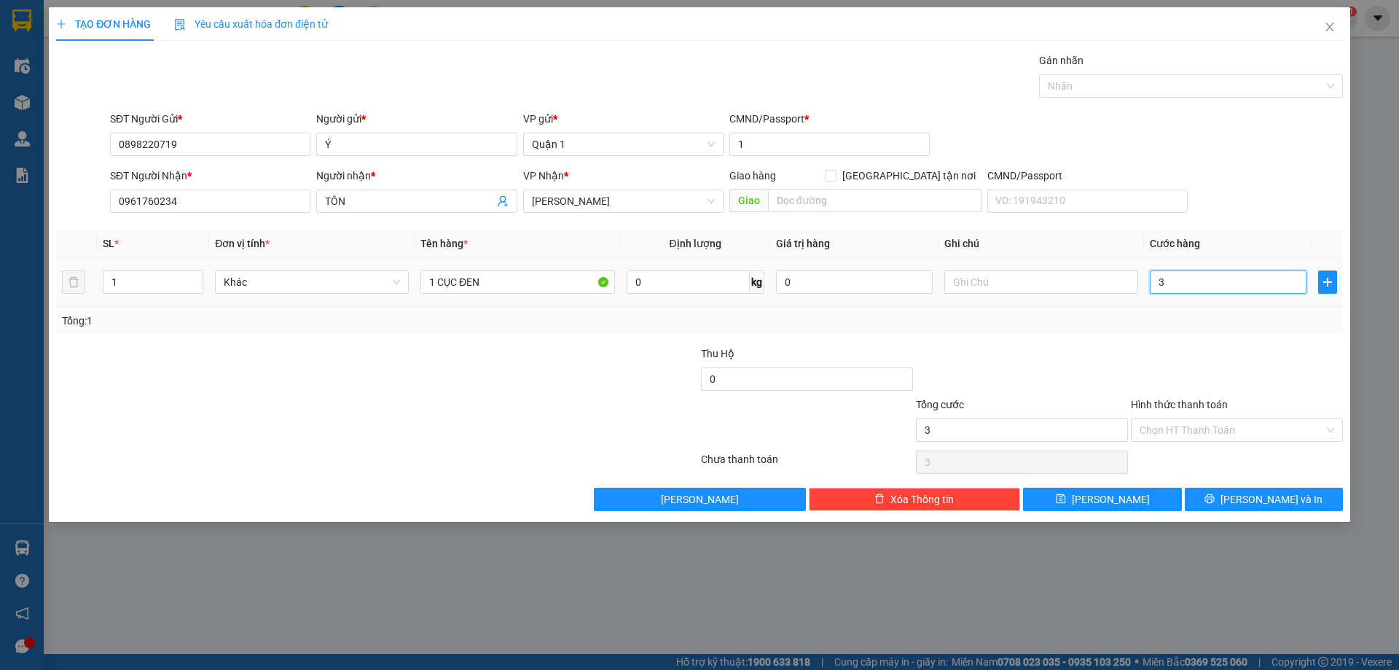
type input "30"
type input "30.000"
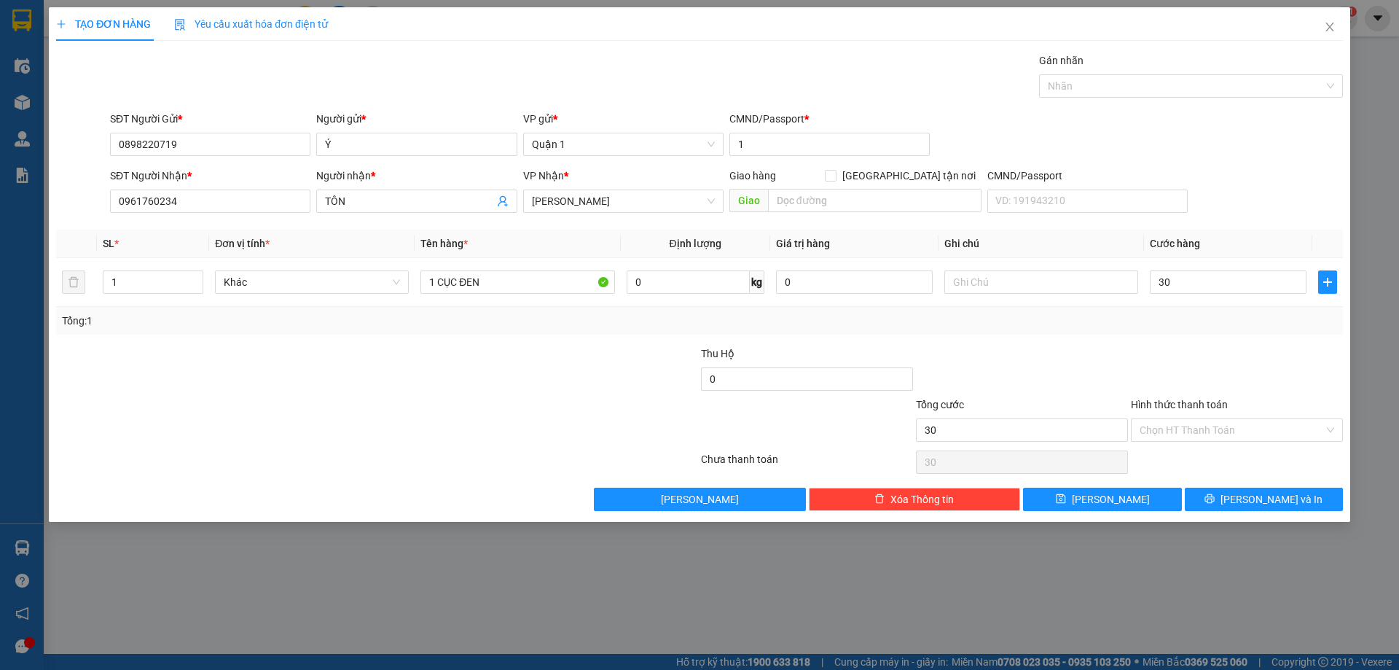
type input "30.000"
click at [1222, 359] on div at bounding box center [1237, 370] width 215 height 51
click at [1130, 493] on button "[PERSON_NAME]" at bounding box center [1102, 499] width 158 height 23
type input "0"
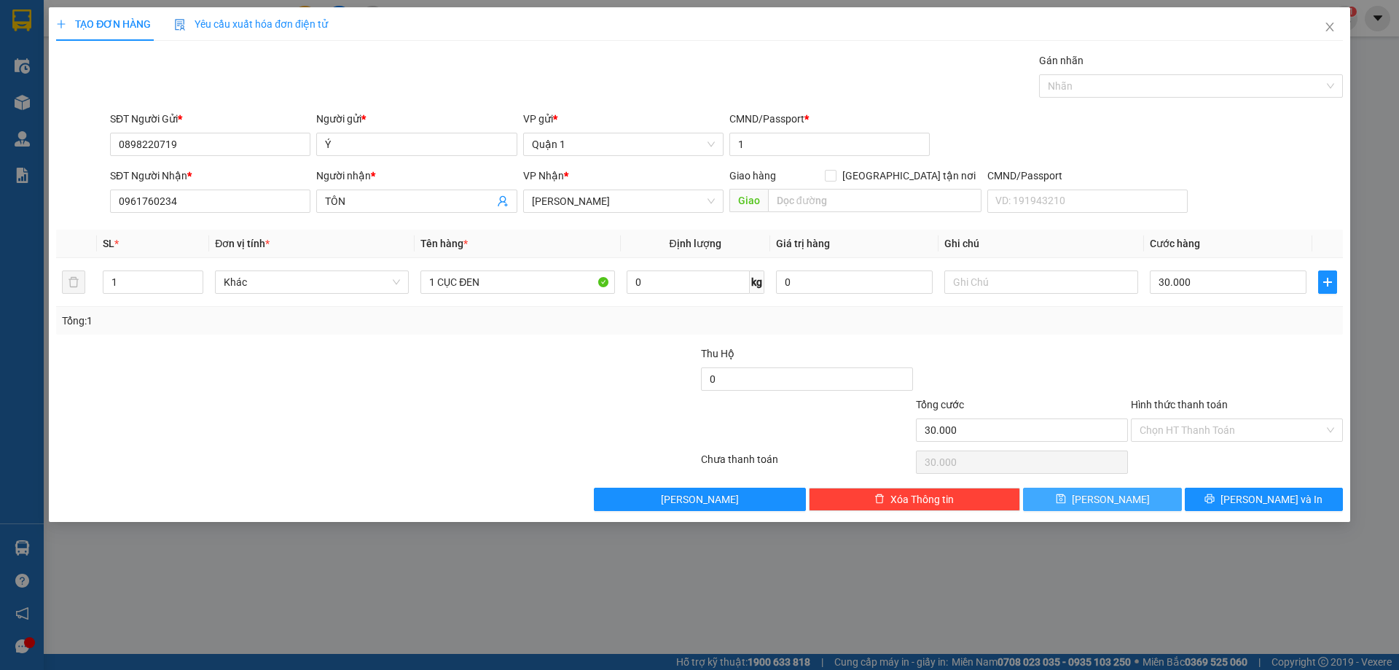
type input "0"
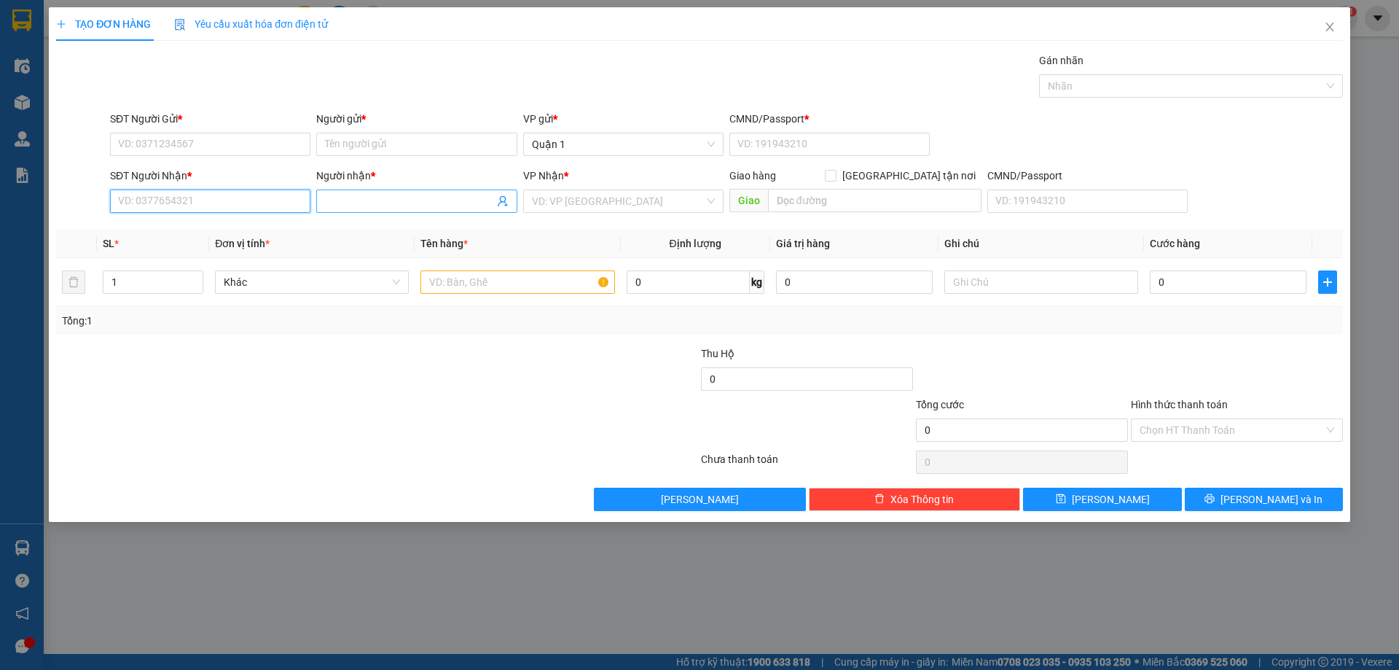
drag, startPoint x: 242, startPoint y: 208, endPoint x: 324, endPoint y: 208, distance: 81.6
click at [243, 208] on input "SĐT Người Nhận *" at bounding box center [210, 200] width 200 height 23
type input "0989689337"
click at [397, 198] on input "Người nhận *" at bounding box center [409, 201] width 168 height 16
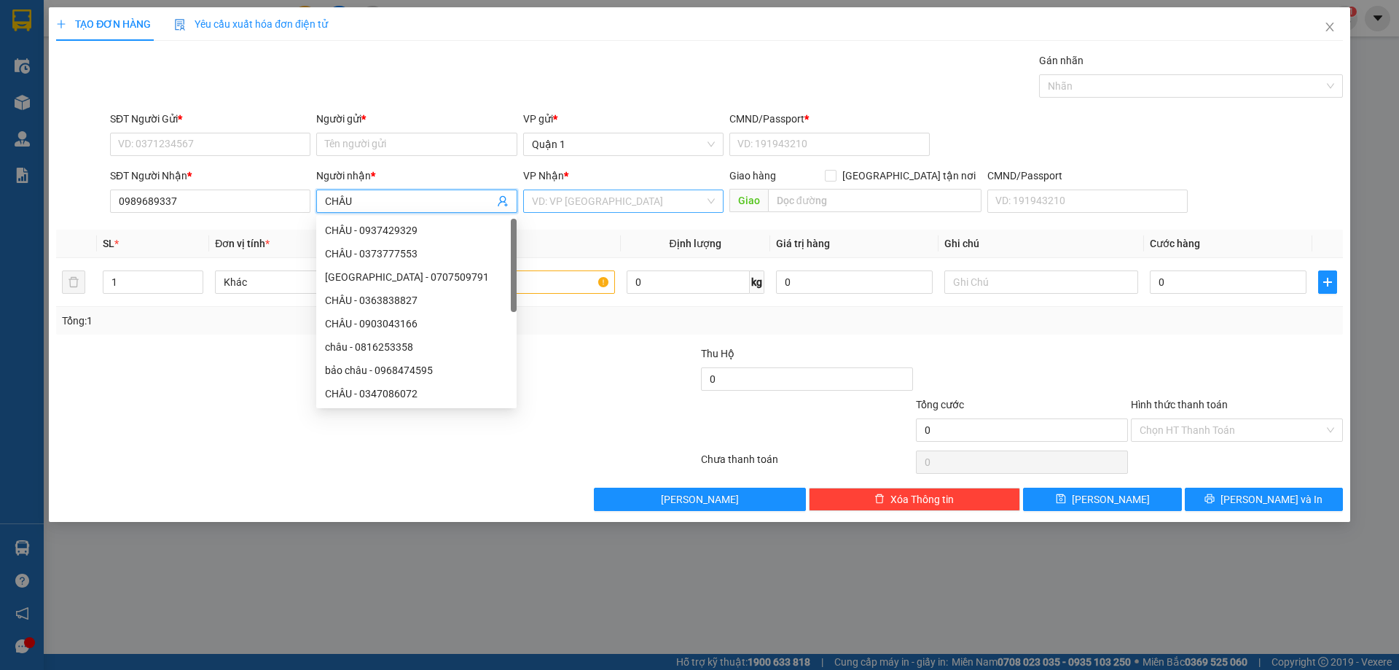
type input "CHÂU"
click at [603, 196] on input "search" at bounding box center [618, 201] width 173 height 22
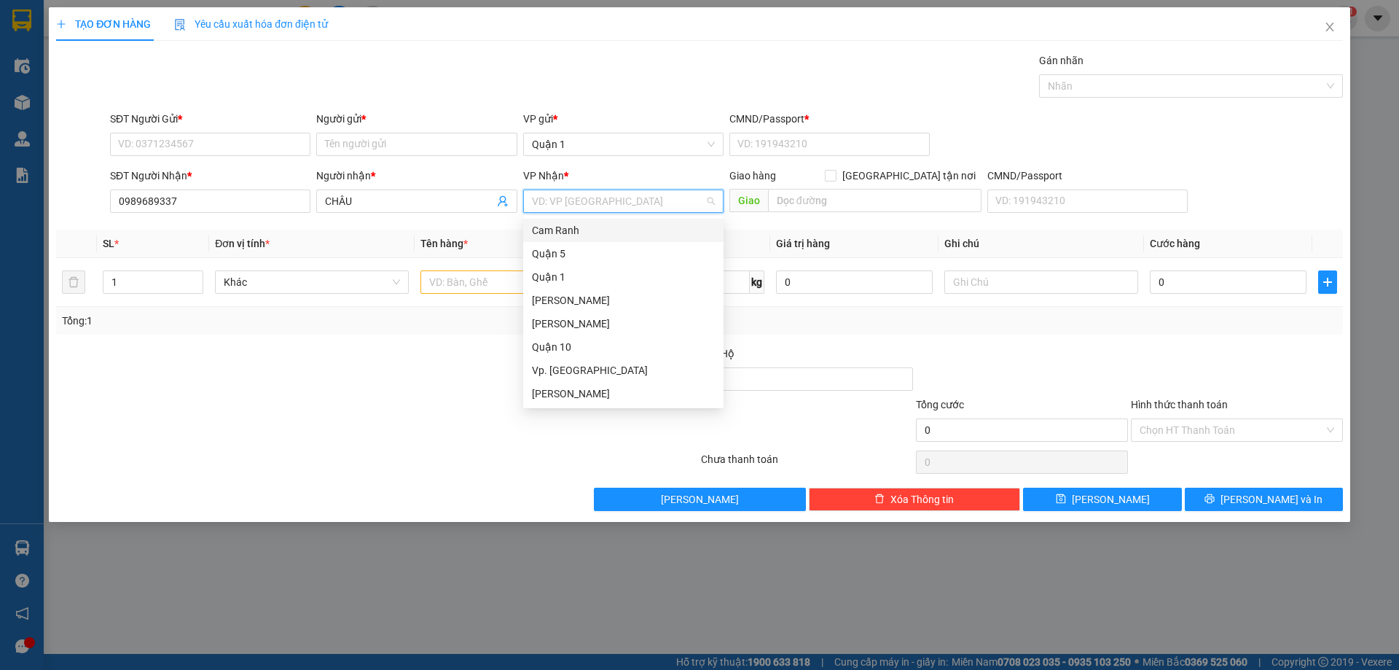
click at [593, 230] on div "Cam Ranh" at bounding box center [623, 230] width 183 height 16
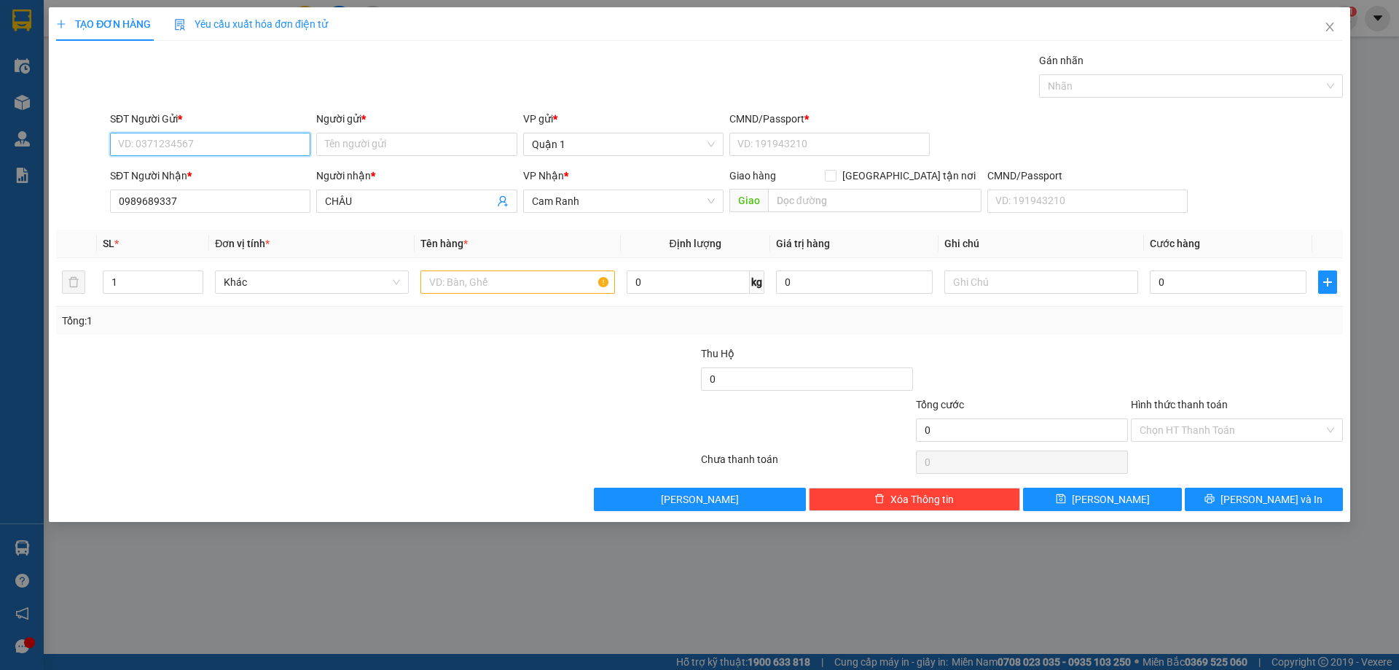
click at [224, 135] on input "SĐT Người Gửi *" at bounding box center [210, 144] width 200 height 23
type input "0906907270"
click at [376, 146] on input "Người gửi *" at bounding box center [416, 144] width 200 height 23
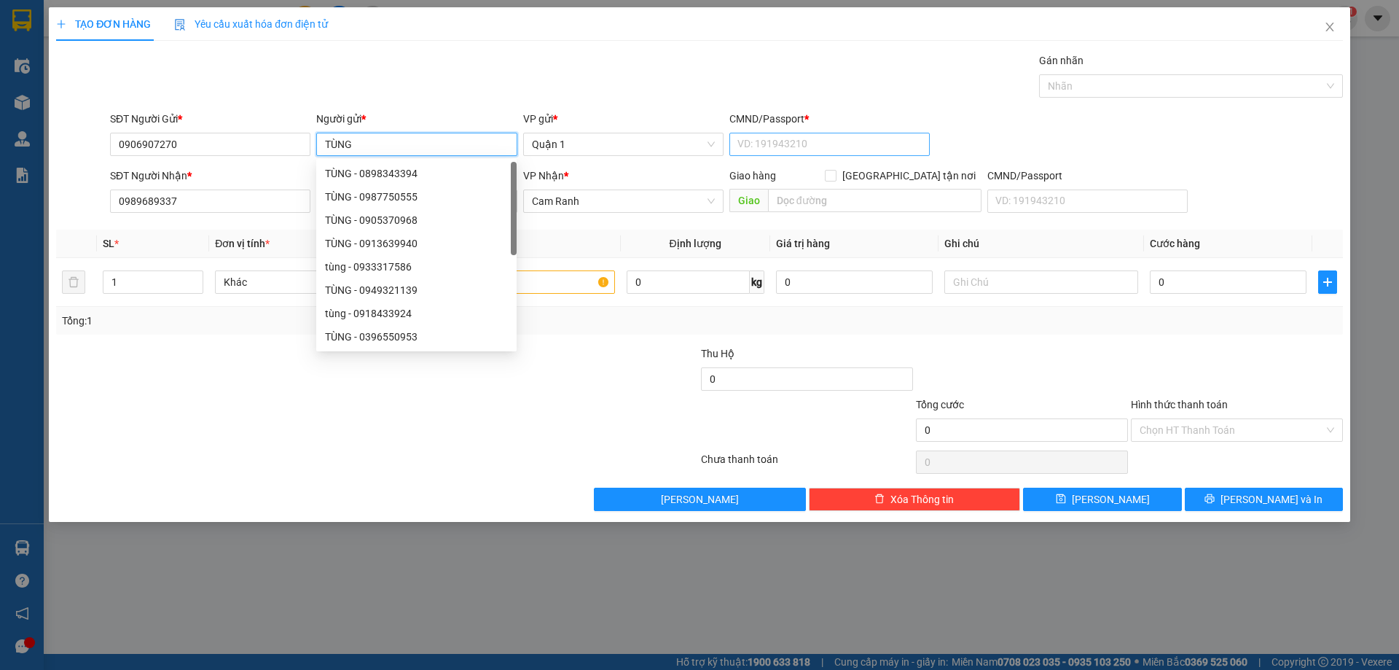
type input "TÙNG"
click at [801, 143] on input "CMND/Passport *" at bounding box center [829, 144] width 200 height 23
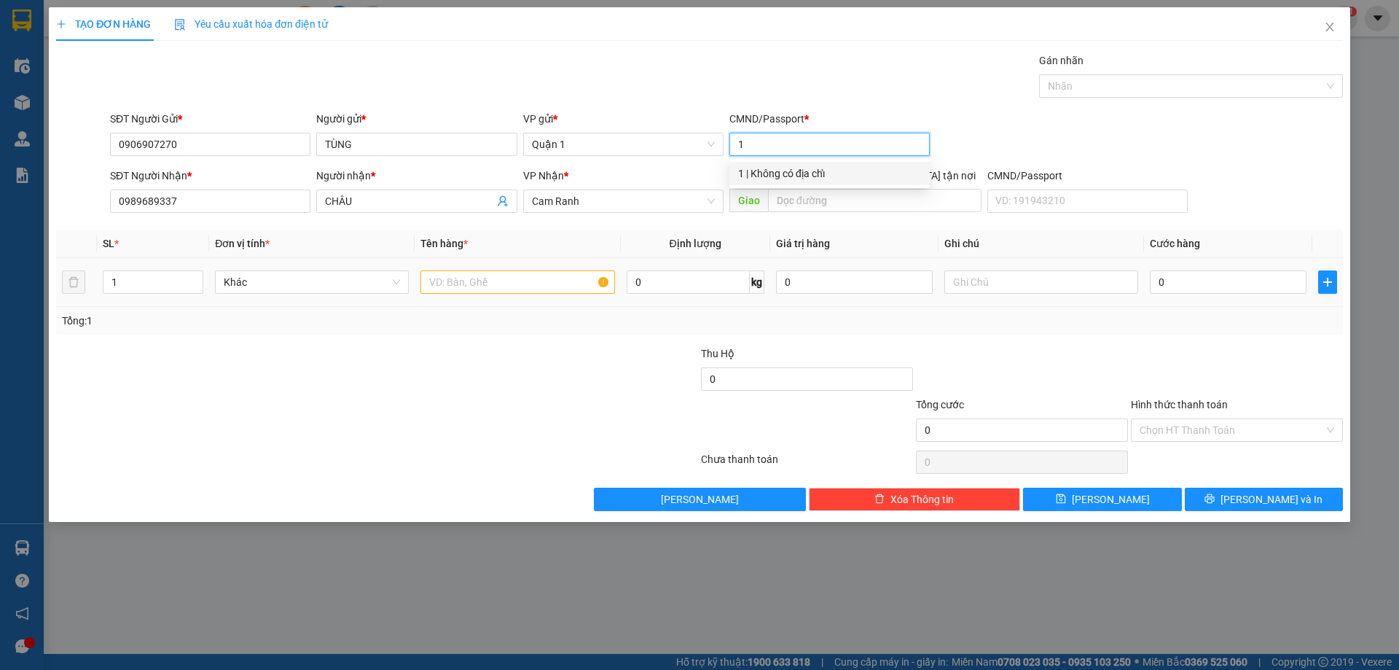
type input "1"
drag, startPoint x: 519, startPoint y: 289, endPoint x: 869, endPoint y: 275, distance: 350.1
click at [523, 289] on input "text" at bounding box center [517, 281] width 194 height 23
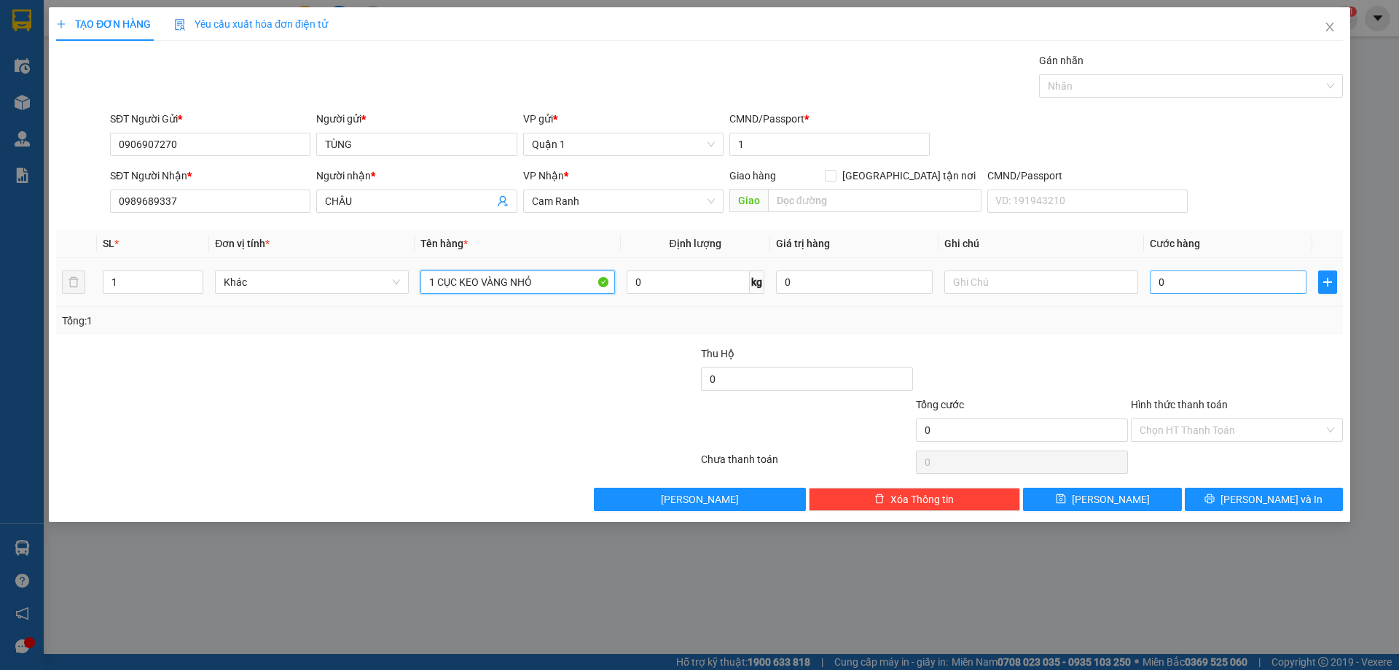
type input "1 CỤC KEO VÀNG NHỎ"
type input "2"
type input "25"
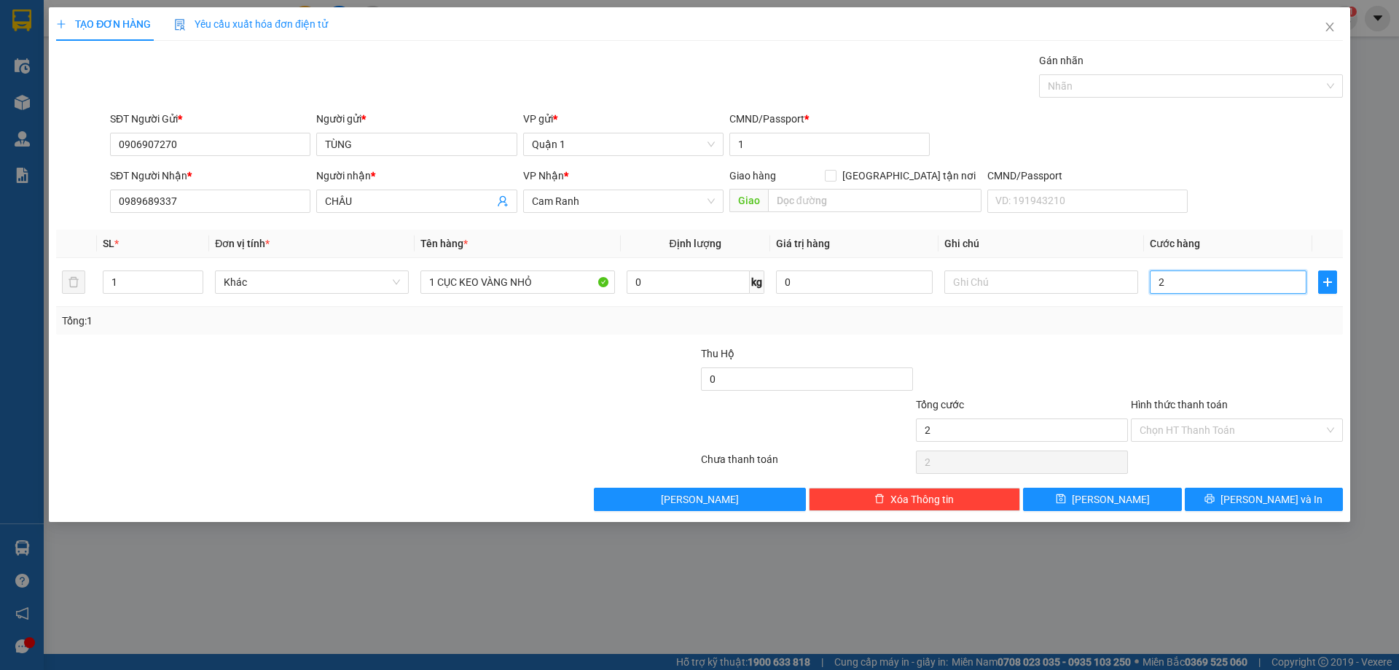
type input "25"
type input "25.000"
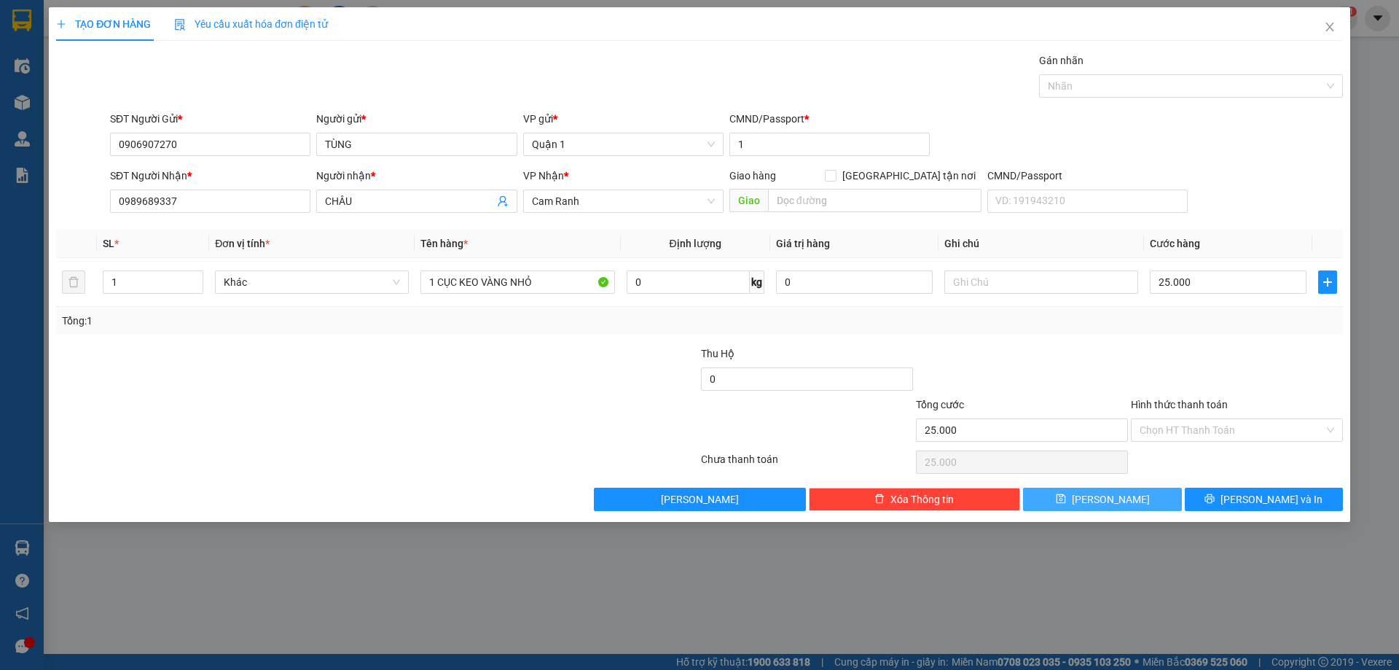
click at [1138, 495] on button "[PERSON_NAME]" at bounding box center [1102, 499] width 158 height 23
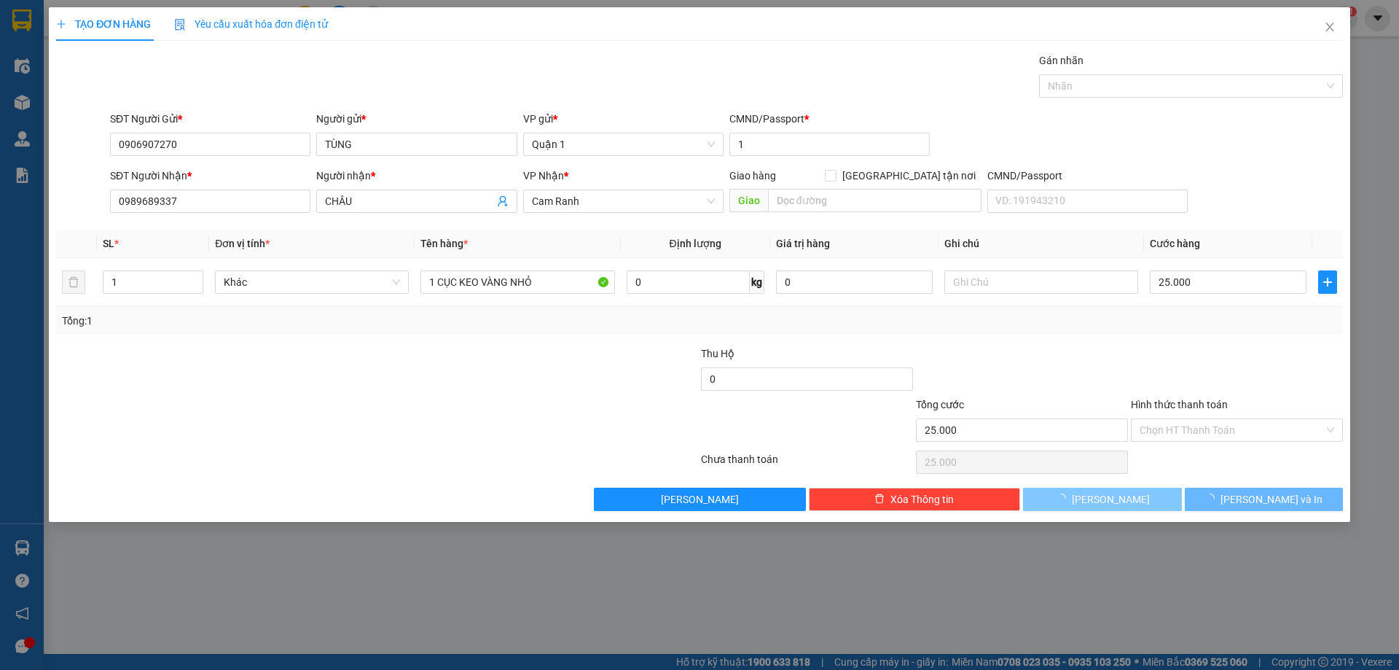
type input "0"
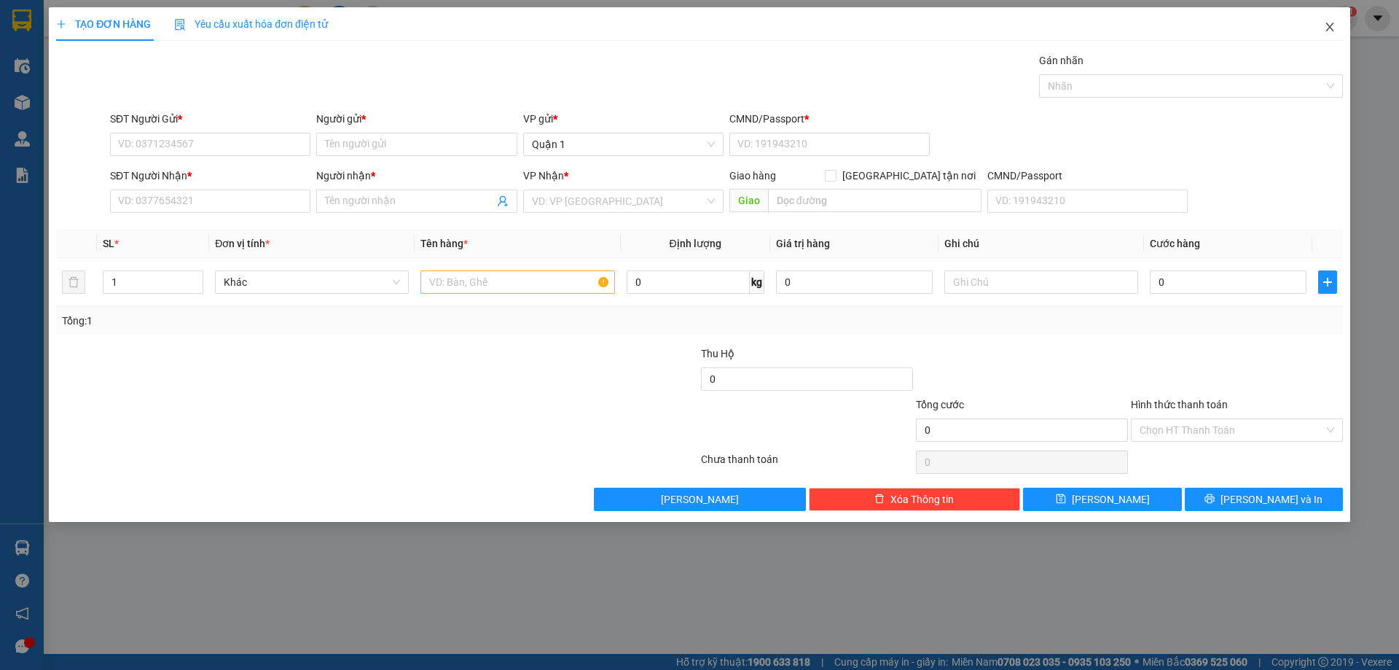
drag, startPoint x: 1334, startPoint y: 26, endPoint x: 1325, endPoint y: 29, distance: 10.2
click at [1334, 26] on icon "close" at bounding box center [1330, 27] width 12 height 12
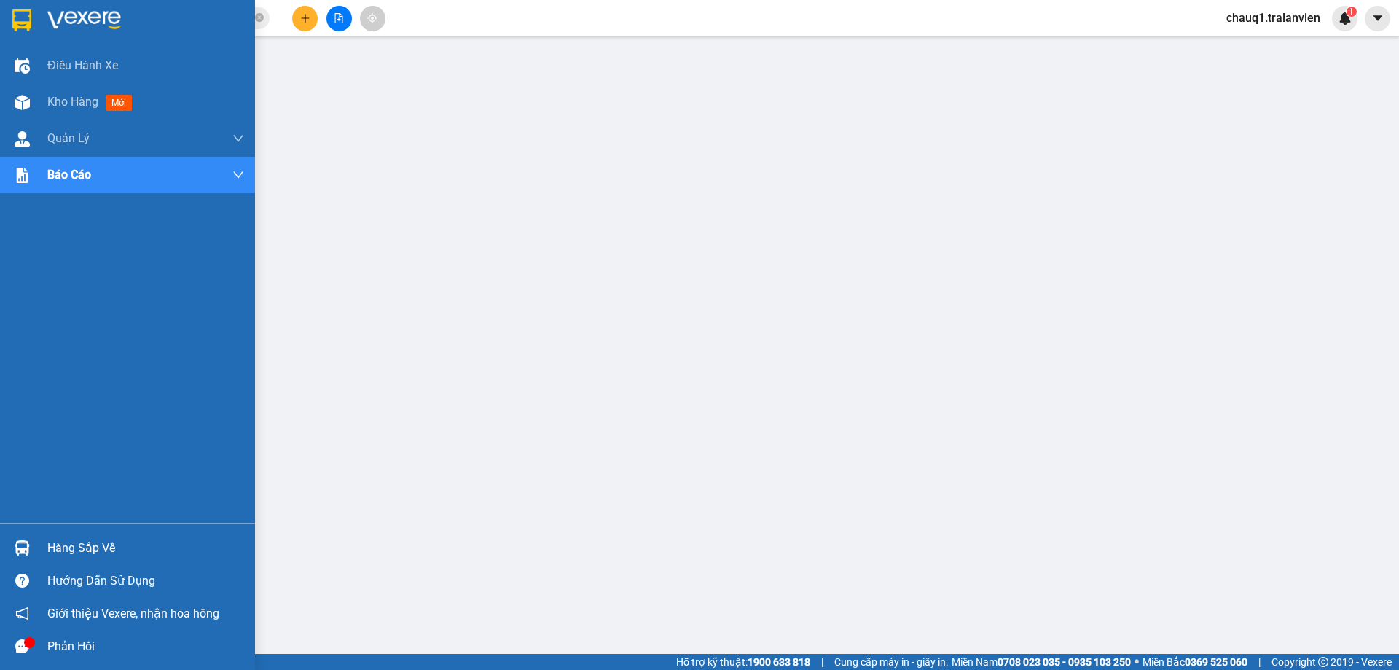
click at [65, 14] on icon "search" at bounding box center [65, 18] width 9 height 9
click at [36, 17] on div at bounding box center [127, 23] width 255 height 47
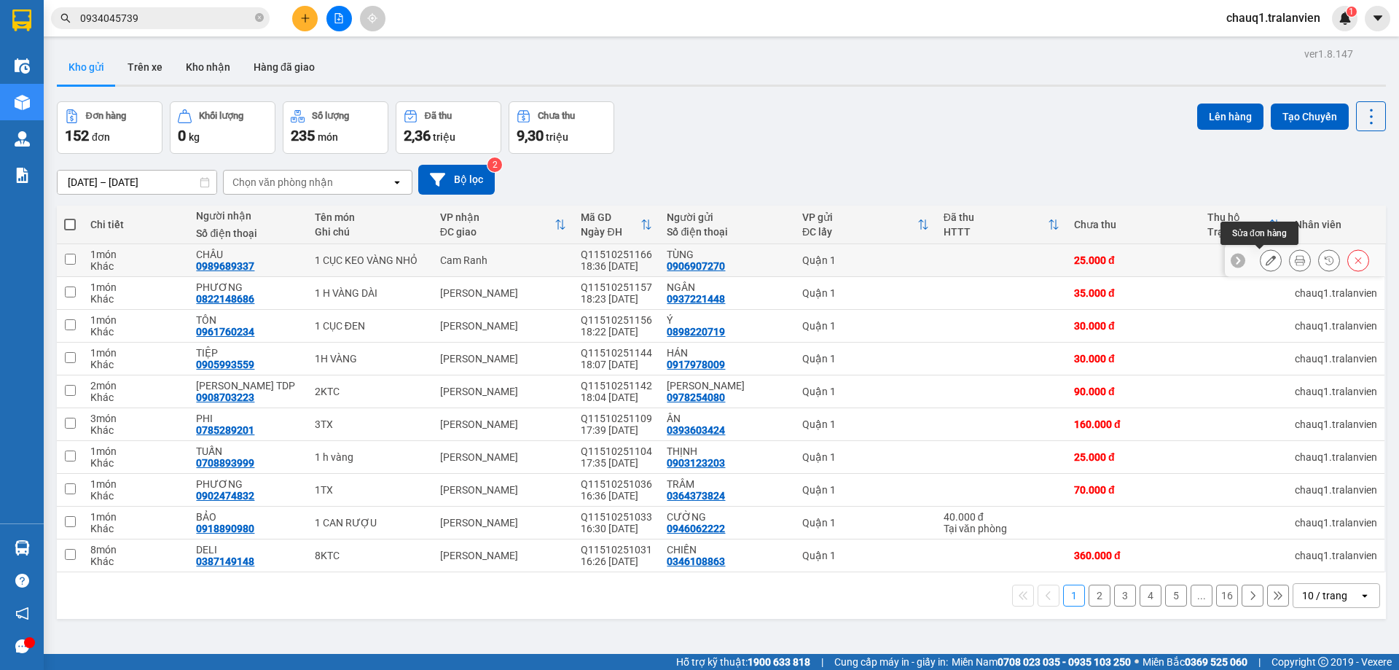
click at [1267, 259] on button at bounding box center [1271, 261] width 20 height 26
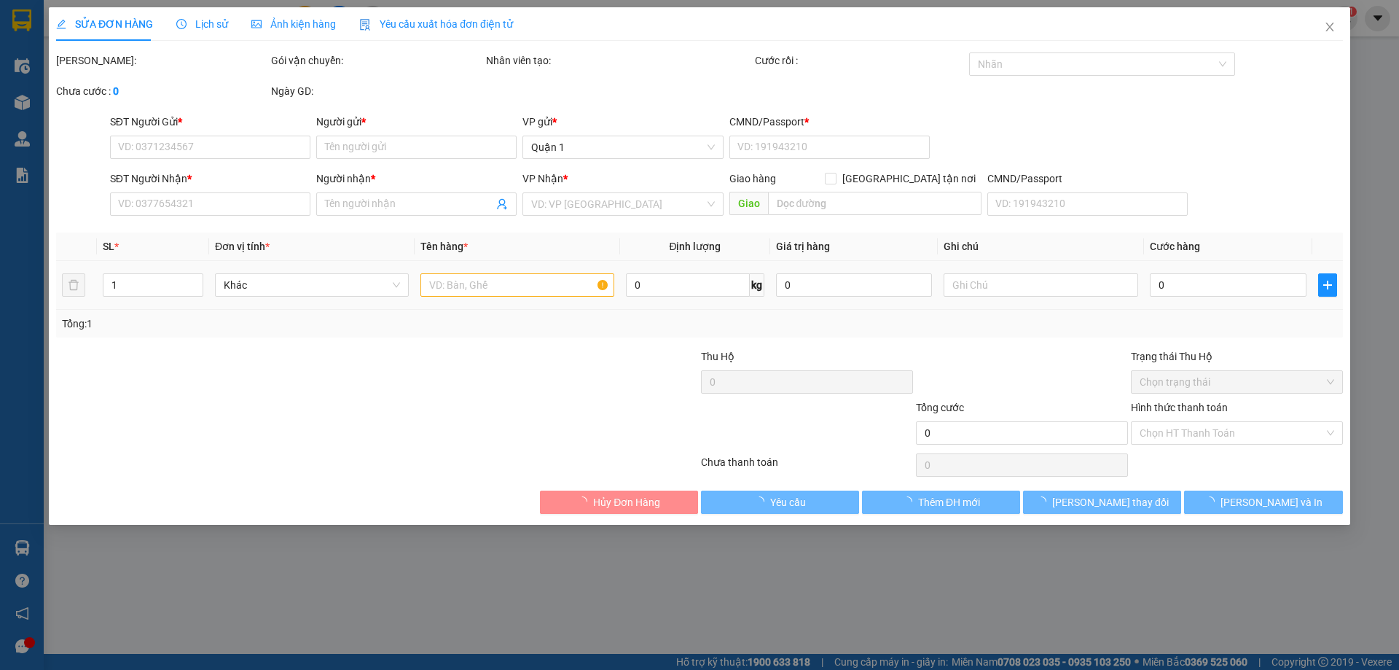
type input "0906907270"
type input "TÙNG"
type input "1"
type input "0989689337"
type input "CHÂU"
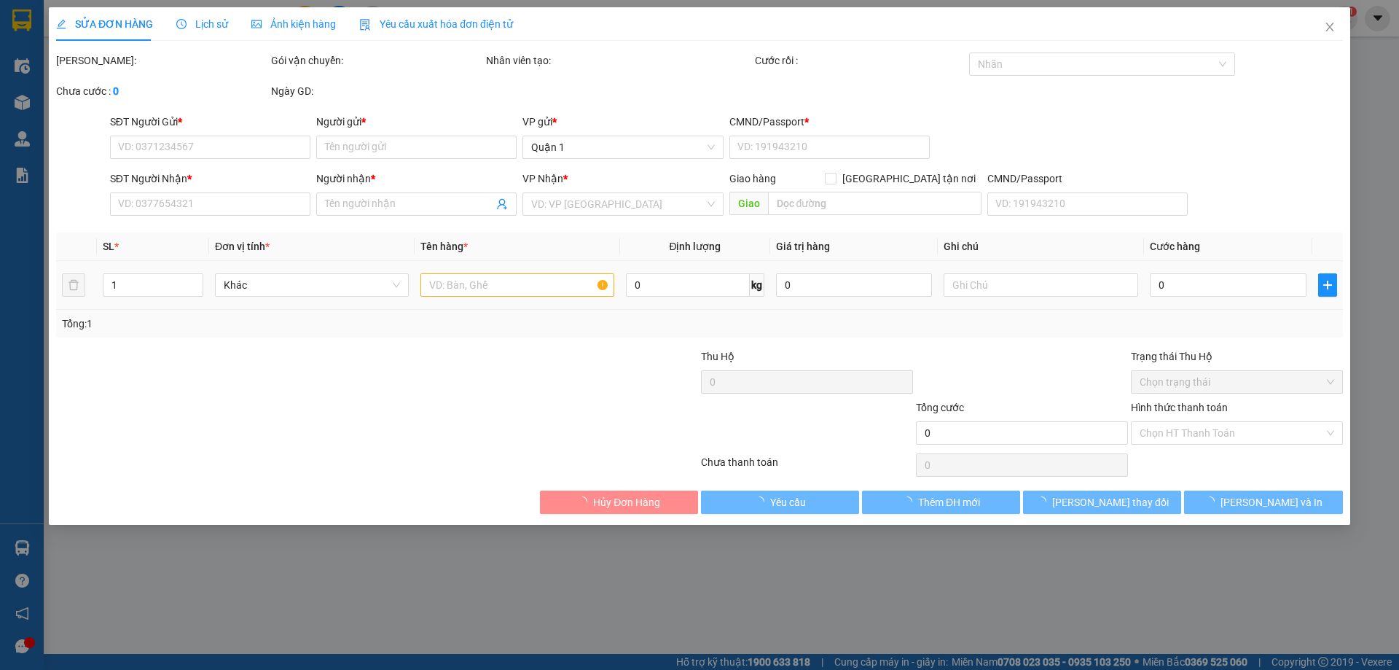
type input "25.000"
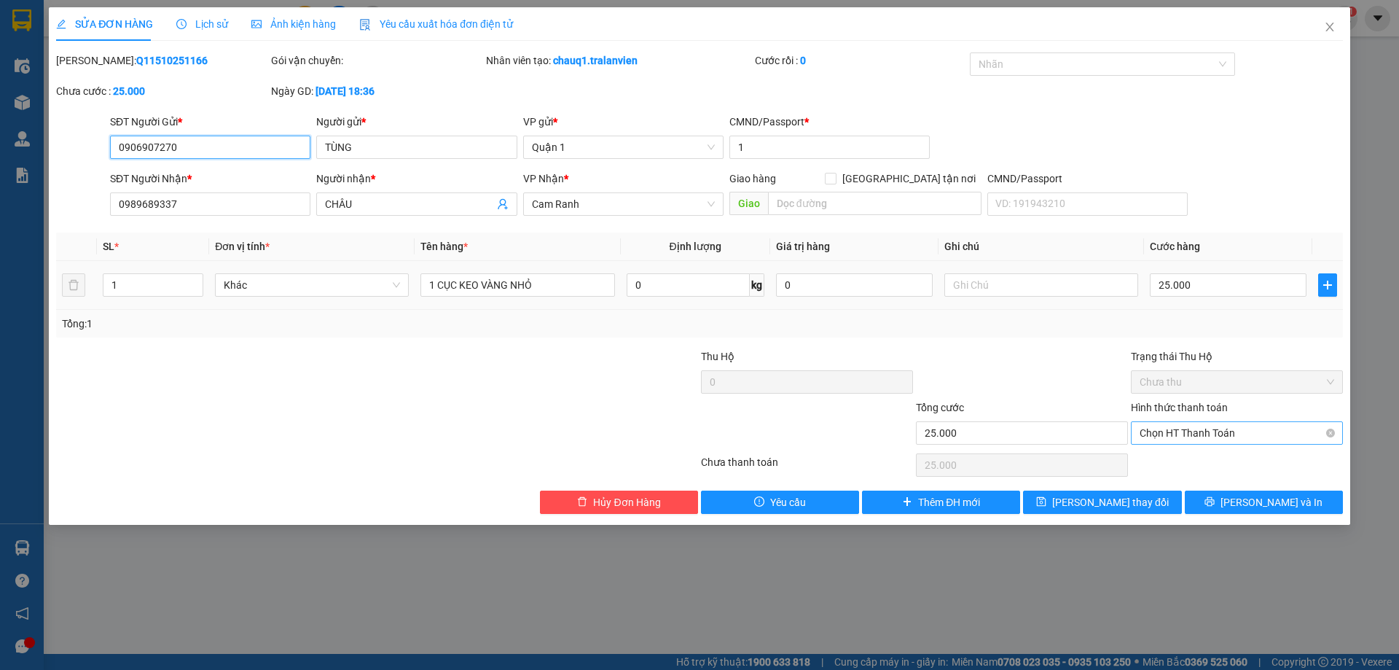
click at [1195, 431] on span "Chọn HT Thanh Toán" at bounding box center [1237, 433] width 195 height 22
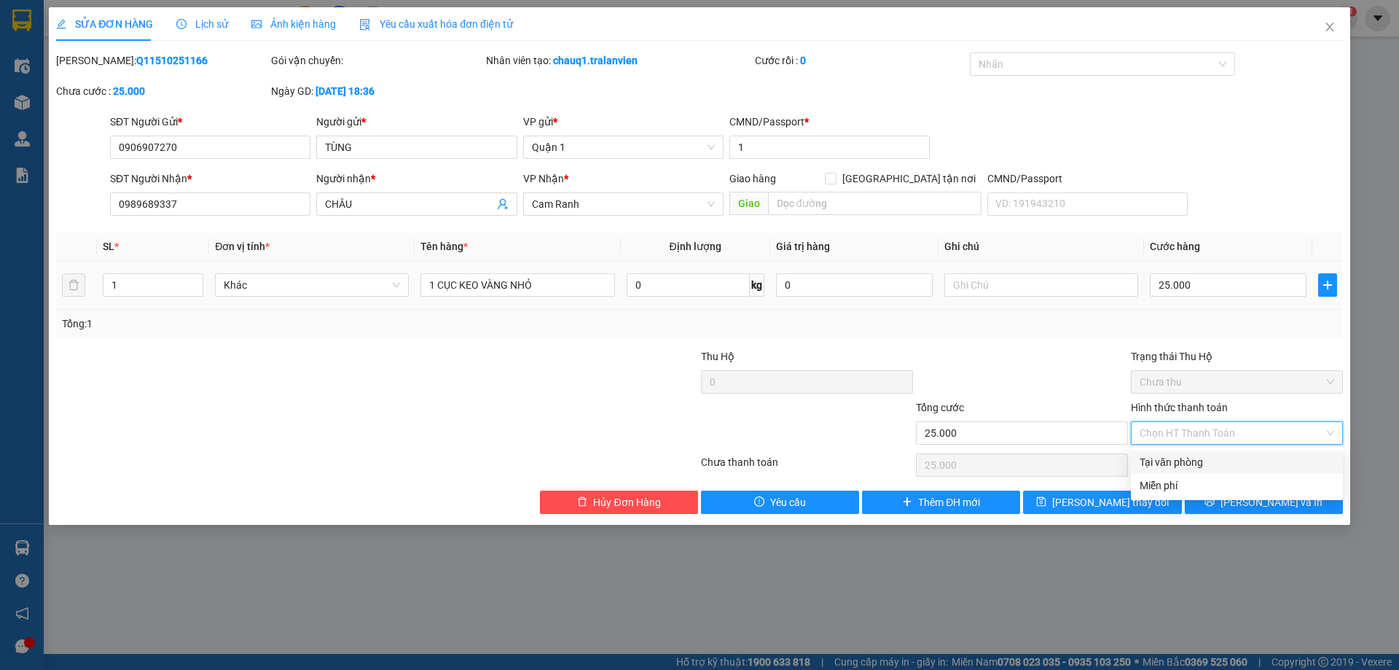
click at [1197, 460] on div "Tại văn phòng" at bounding box center [1237, 462] width 195 height 16
type input "0"
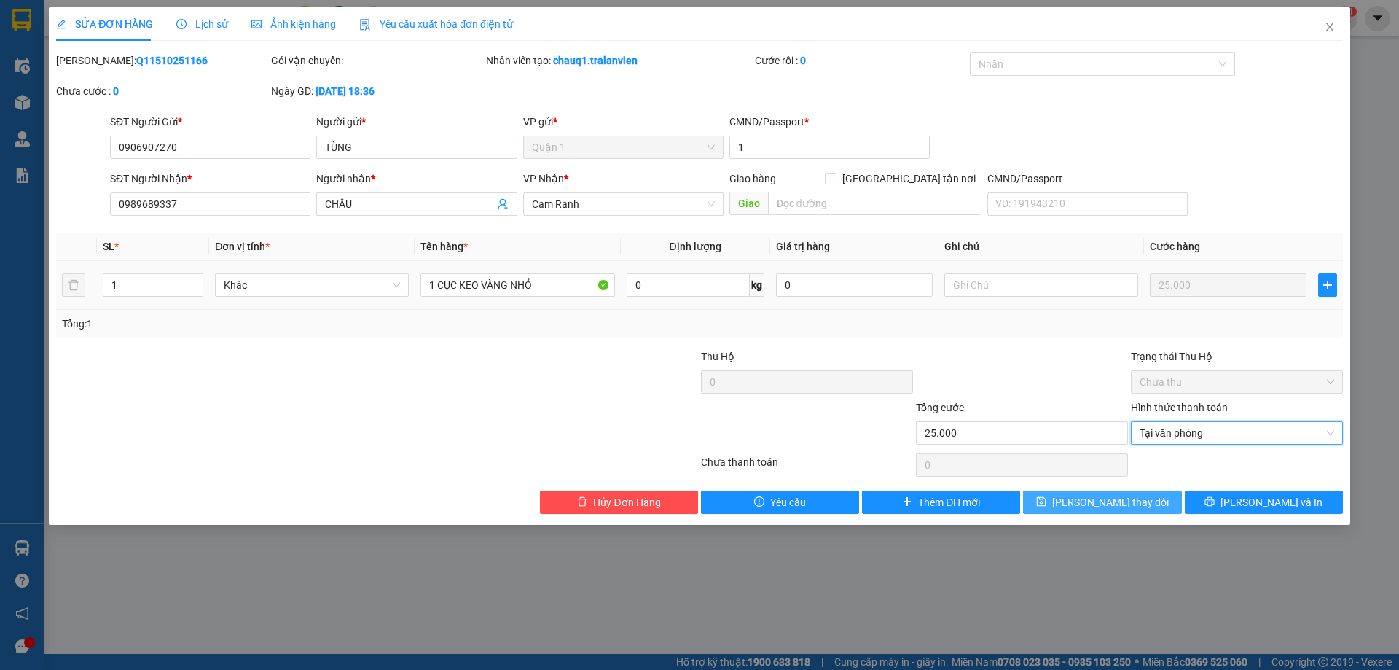
click at [1107, 500] on span "[PERSON_NAME] thay đổi" at bounding box center [1110, 502] width 117 height 16
